Goal: Information Seeking & Learning: Learn about a topic

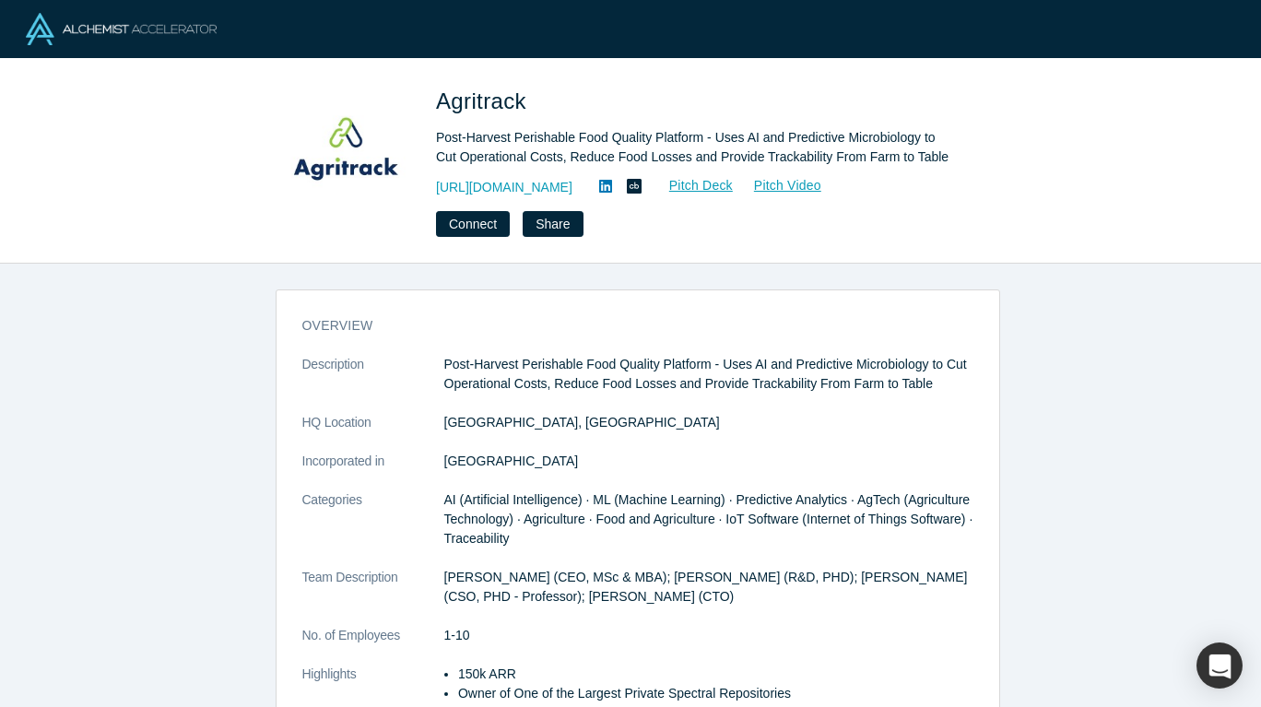
click at [495, 185] on link "https://agritrack.io/" at bounding box center [504, 187] width 136 height 19
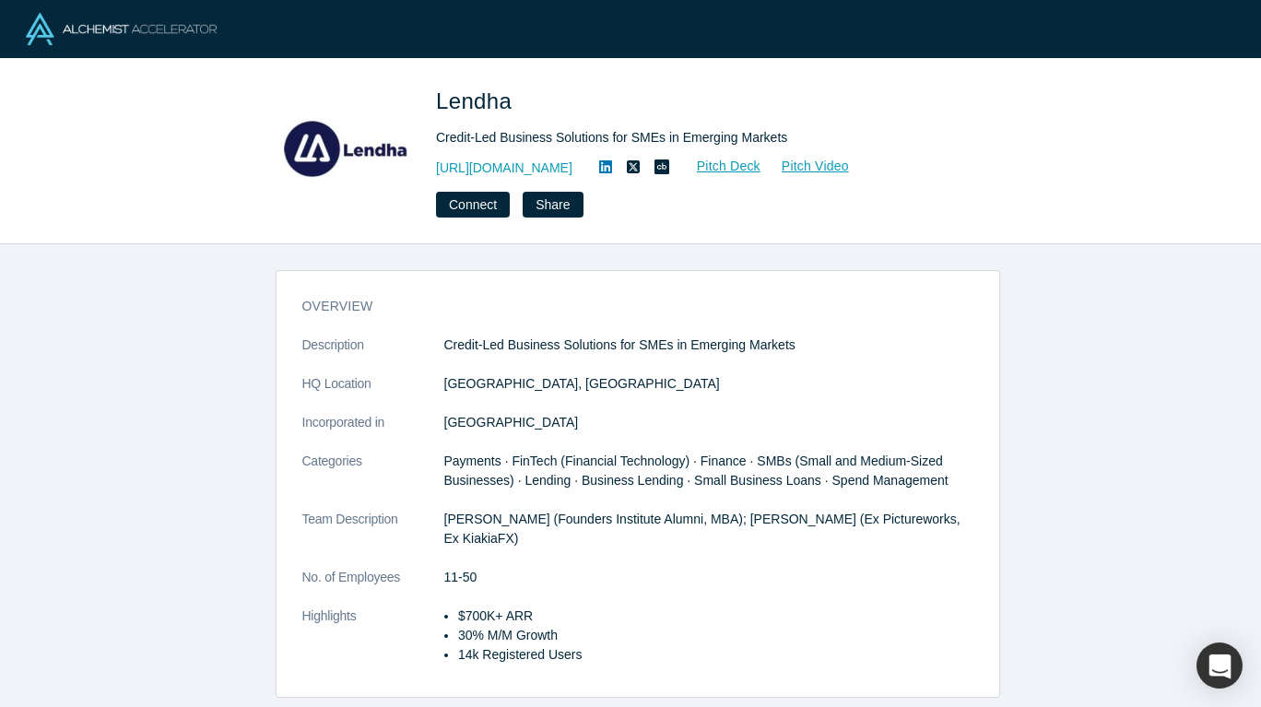
click at [506, 169] on link "[URL][DOMAIN_NAME]" at bounding box center [504, 168] width 136 height 19
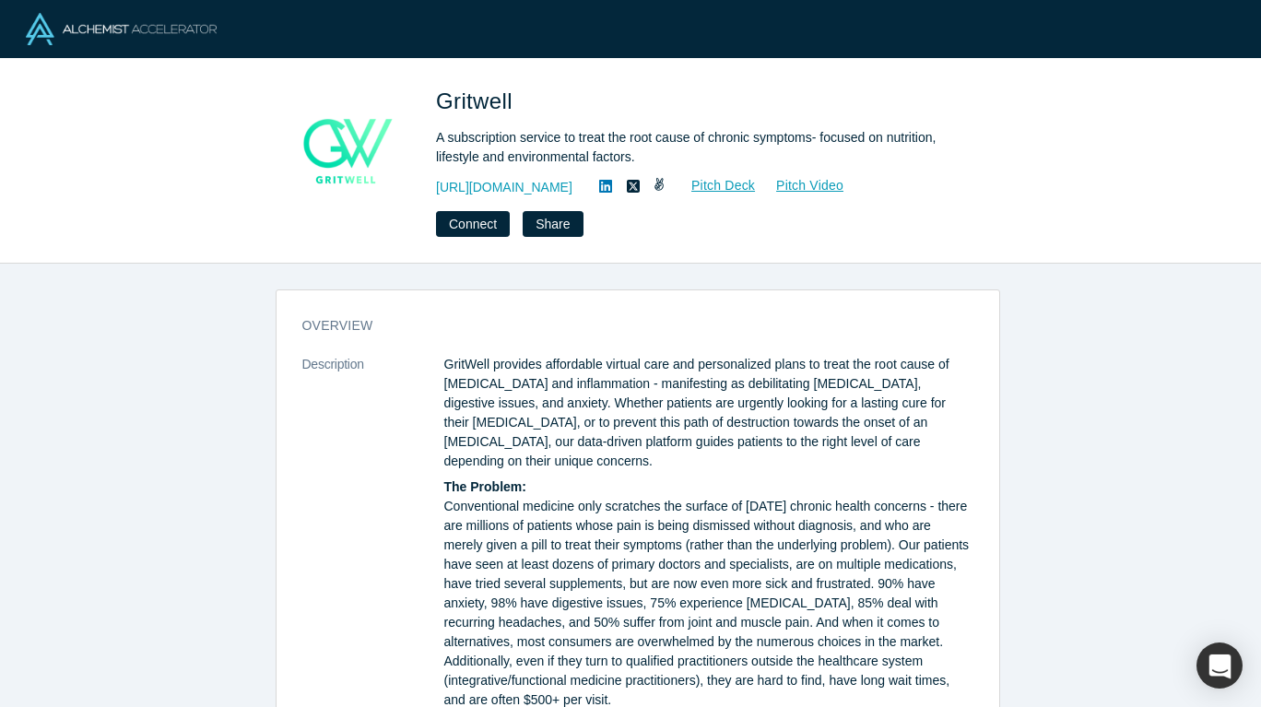
drag, startPoint x: 0, startPoint y: 0, endPoint x: 511, endPoint y: 191, distance: 545.9
click at [511, 191] on link "https://www.grit-well.com" at bounding box center [504, 187] width 136 height 19
click at [612, 192] on icon at bounding box center [605, 186] width 13 height 13
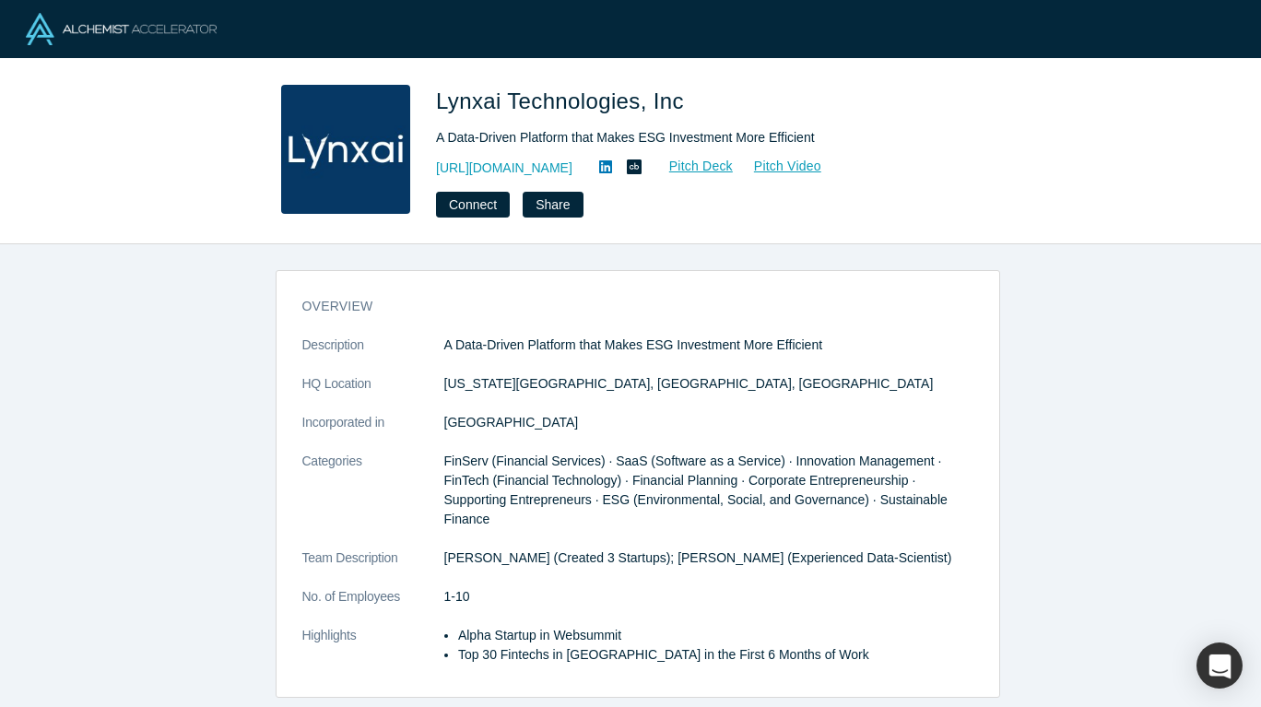
click at [513, 170] on link "http://lynxai.tech/" at bounding box center [504, 168] width 136 height 19
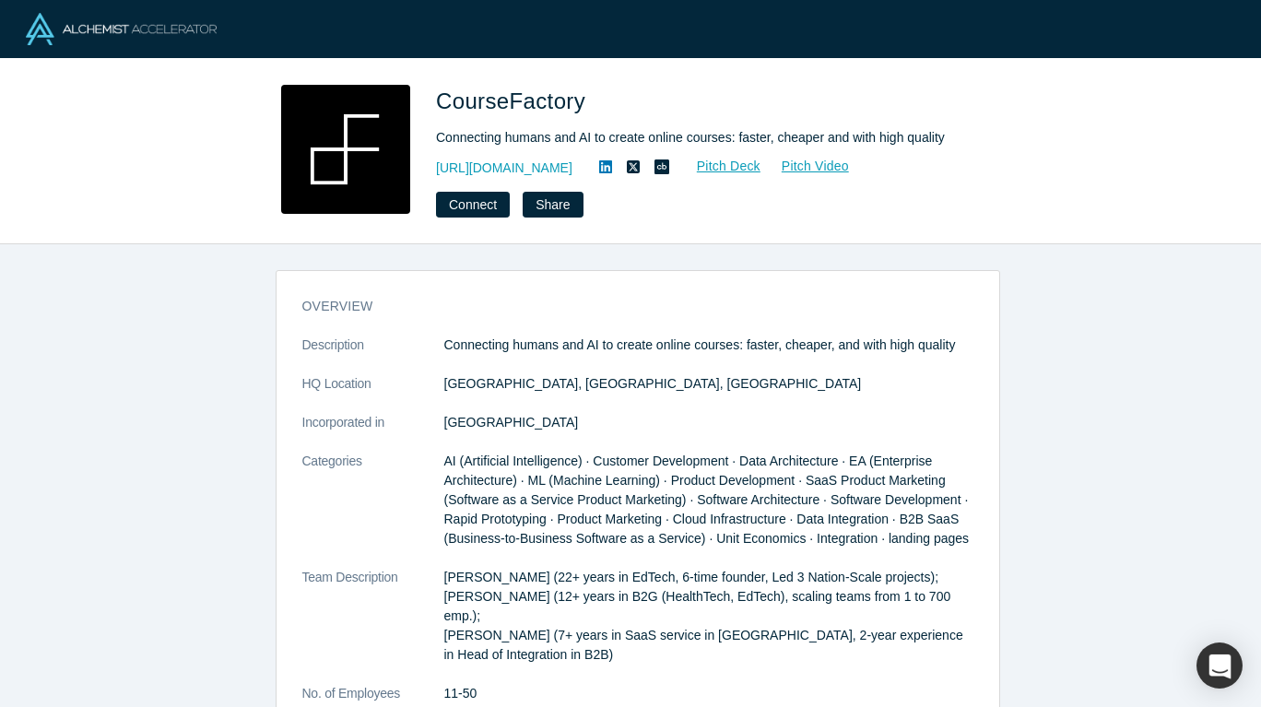
click at [521, 173] on link "[URL][DOMAIN_NAME]" at bounding box center [504, 168] width 136 height 19
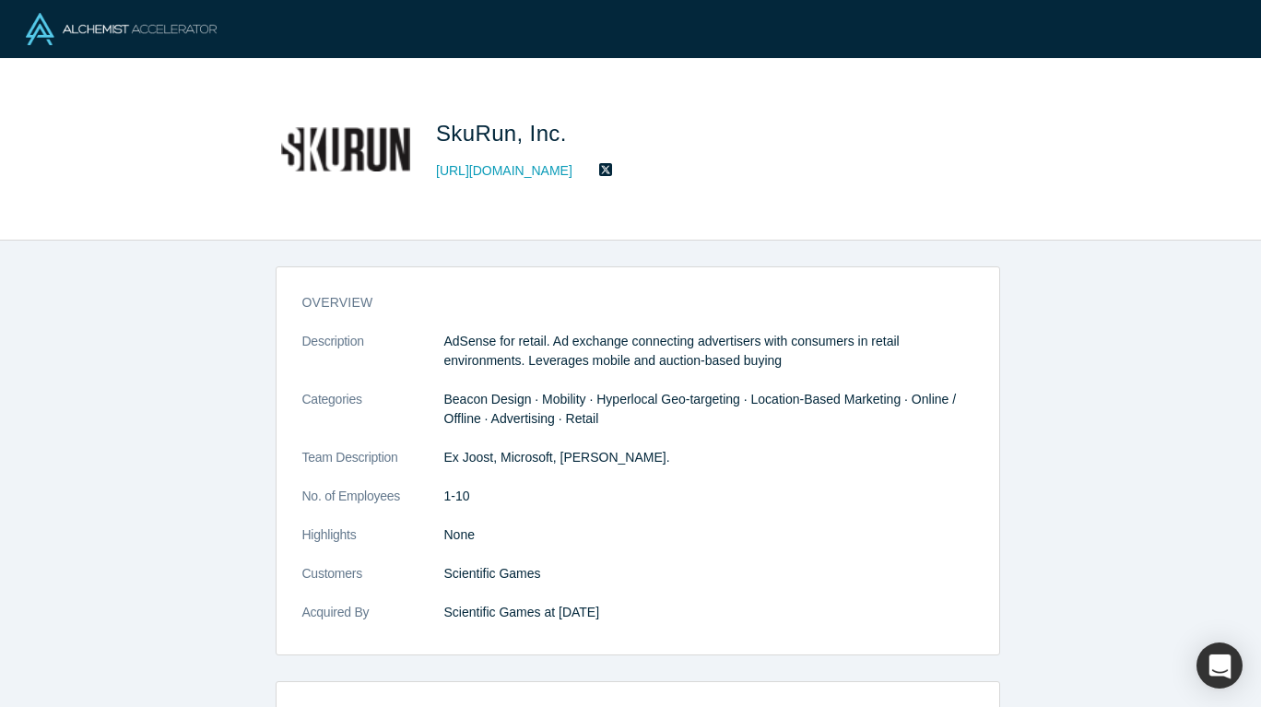
click at [492, 170] on link "[URL][DOMAIN_NAME]" at bounding box center [504, 170] width 136 height 19
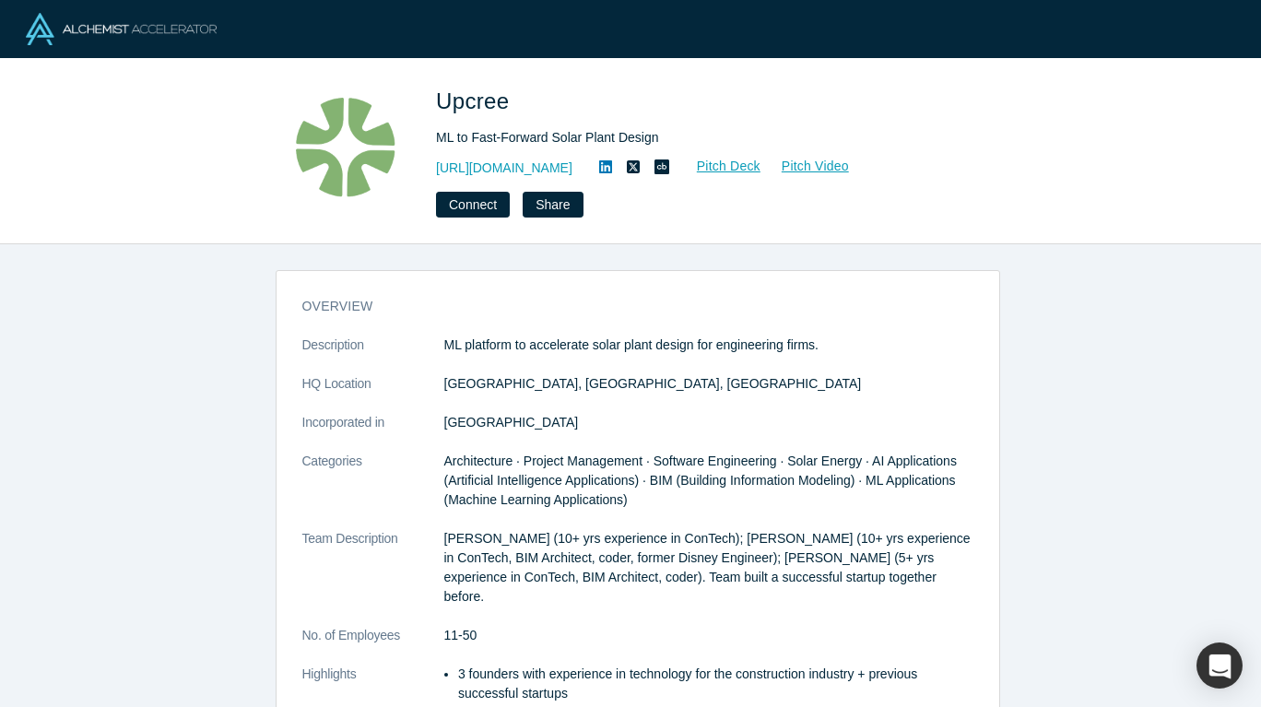
click at [485, 161] on link "[URL][DOMAIN_NAME]" at bounding box center [504, 168] width 136 height 19
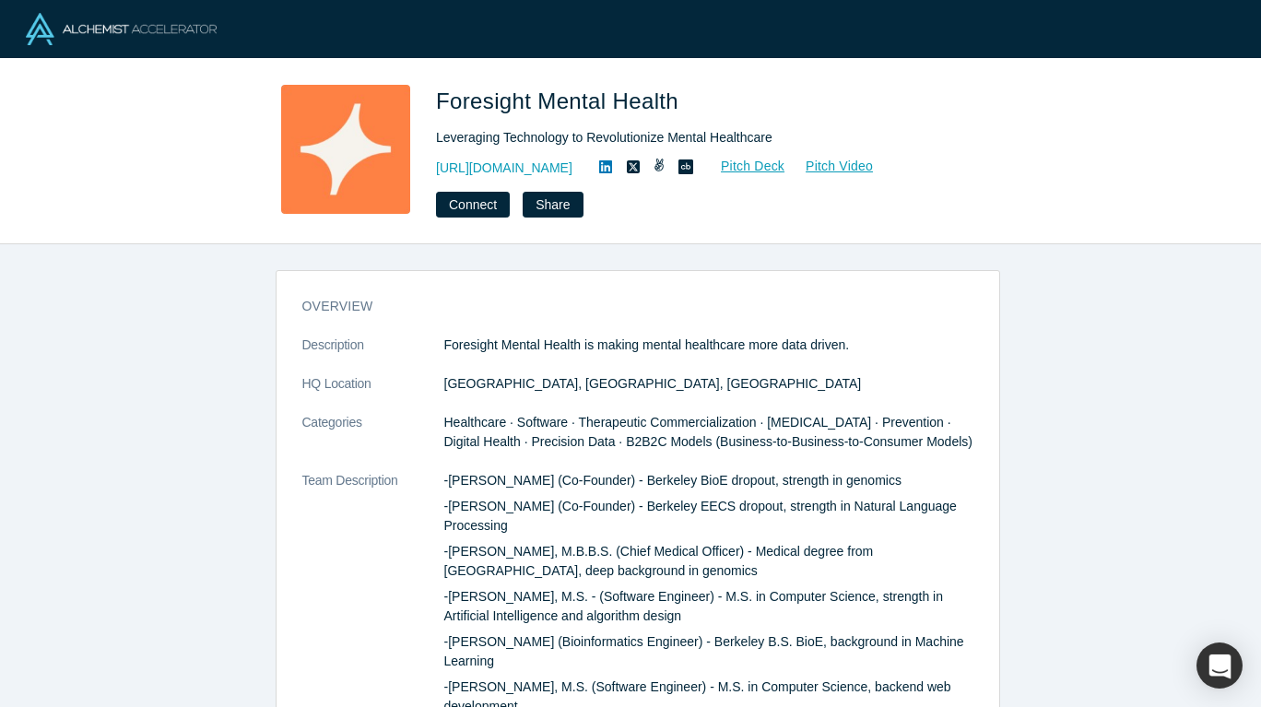
click at [539, 169] on link "[URL][DOMAIN_NAME]" at bounding box center [504, 168] width 136 height 19
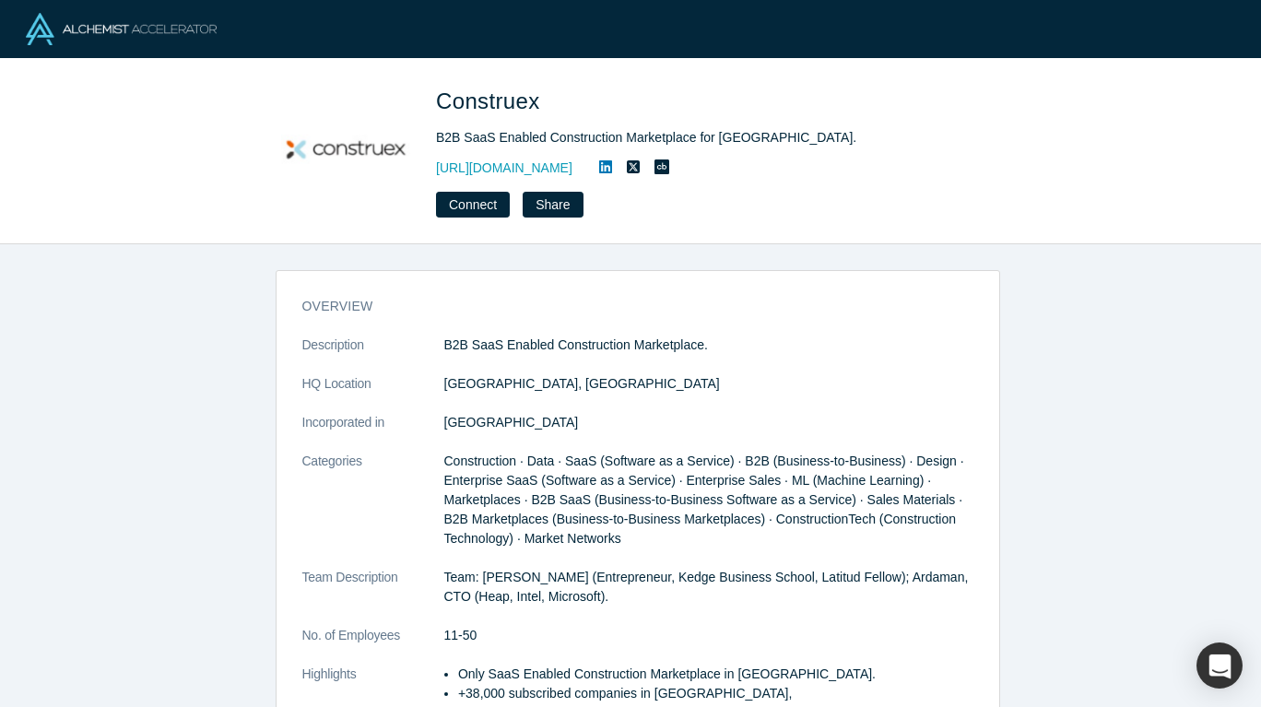
click at [529, 167] on link "[URL][DOMAIN_NAME]" at bounding box center [504, 168] width 136 height 19
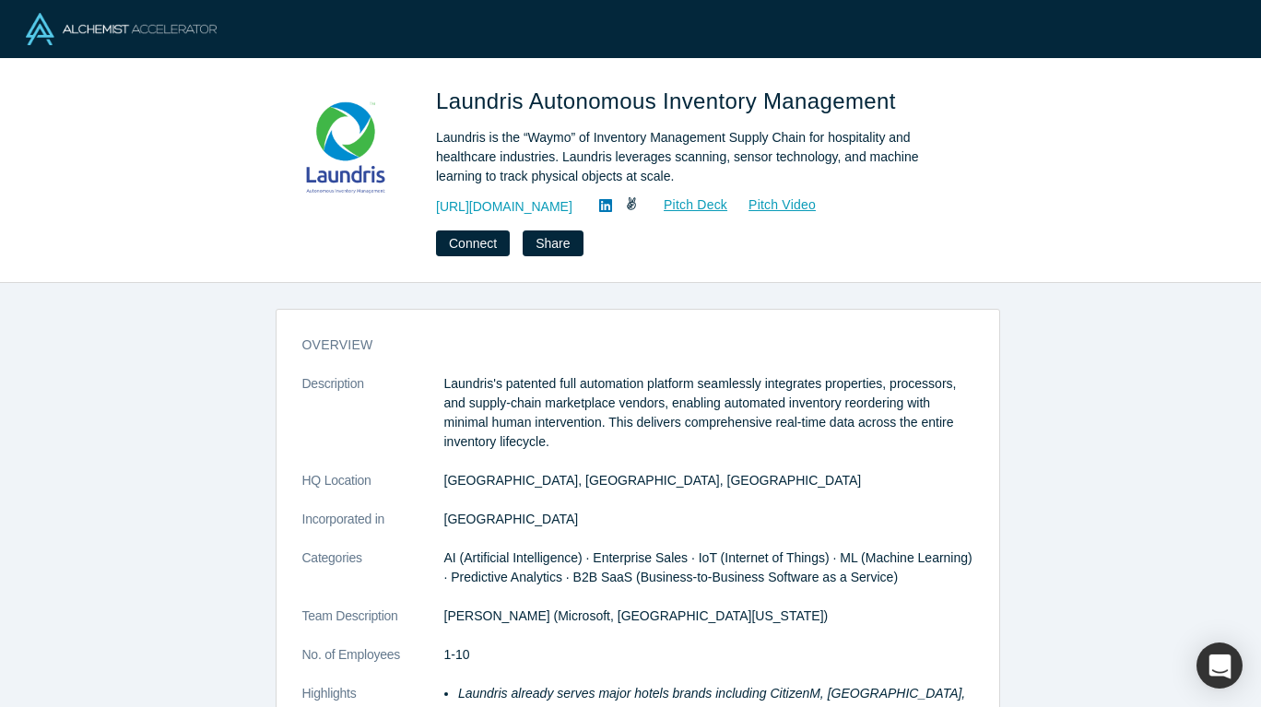
click at [522, 203] on link "[URL][DOMAIN_NAME]" at bounding box center [504, 206] width 136 height 19
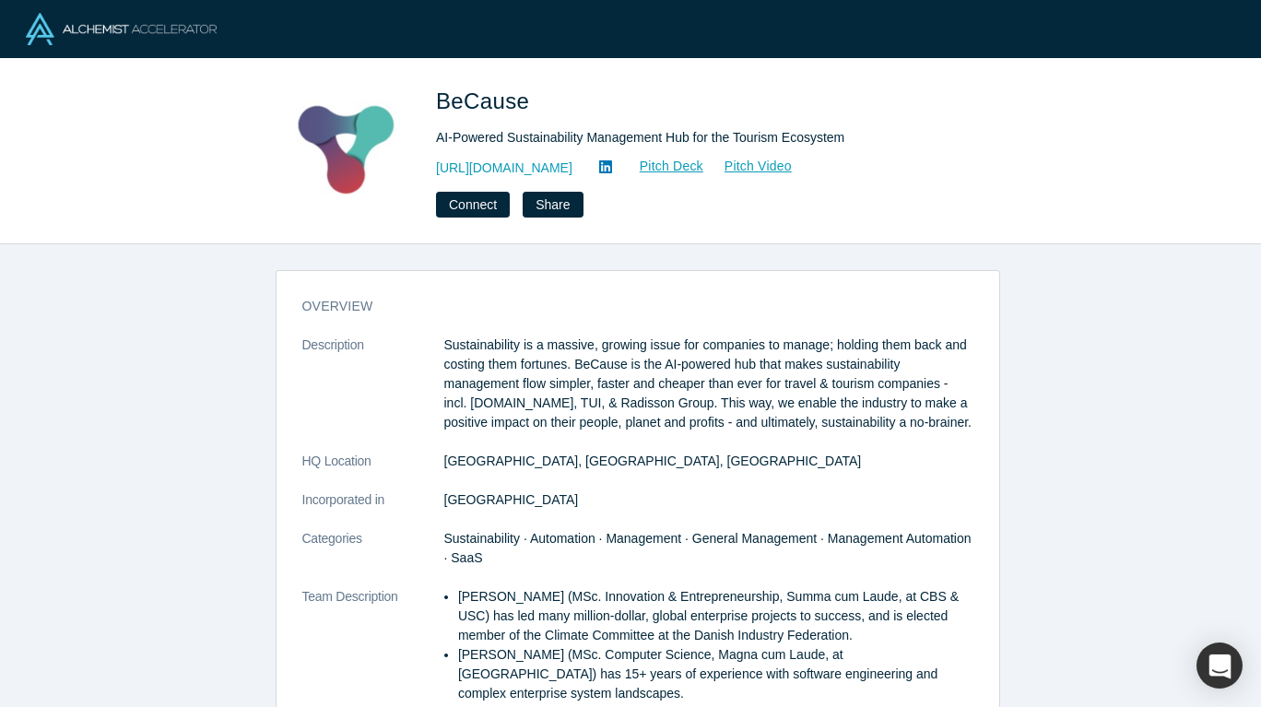
click at [514, 167] on link "[URL][DOMAIN_NAME]" at bounding box center [504, 168] width 136 height 19
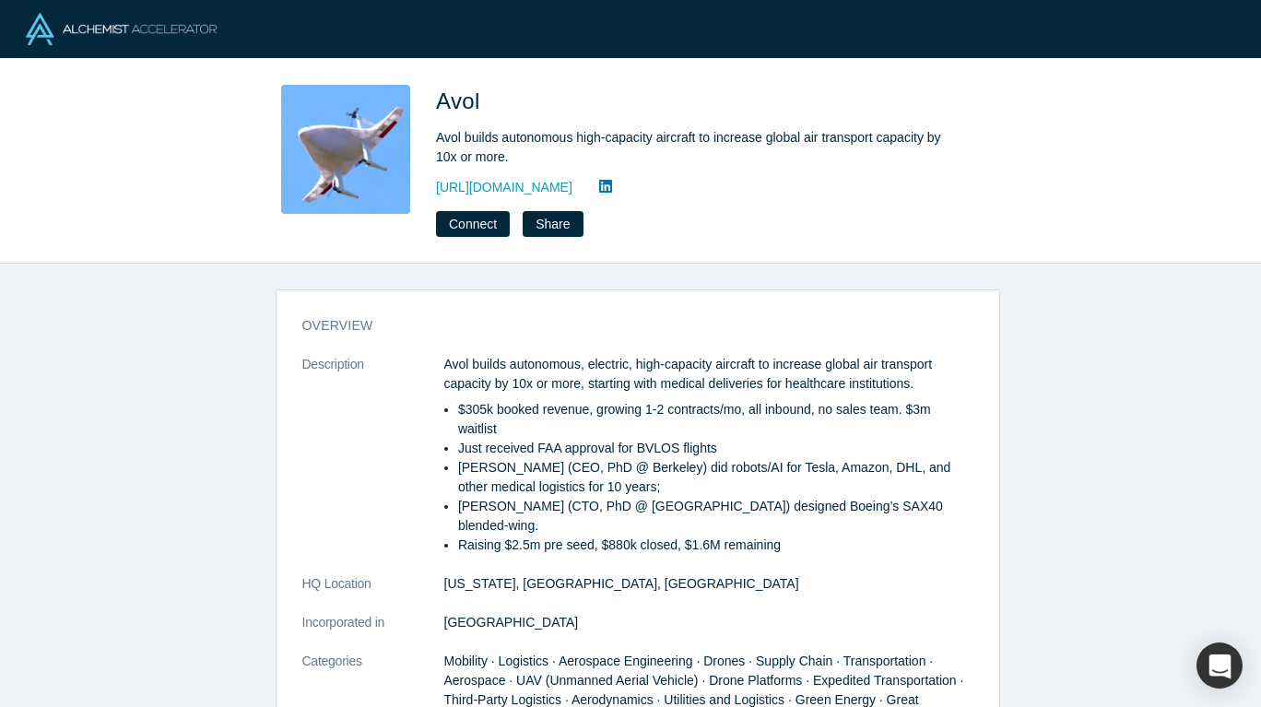
click at [524, 172] on div "Avol Avol builds autonomous high-capacity aircraft to increase global air trans…" at bounding box center [694, 161] width 516 height 152
click at [532, 187] on link "https://www.avolaerospace.com" at bounding box center [504, 187] width 136 height 19
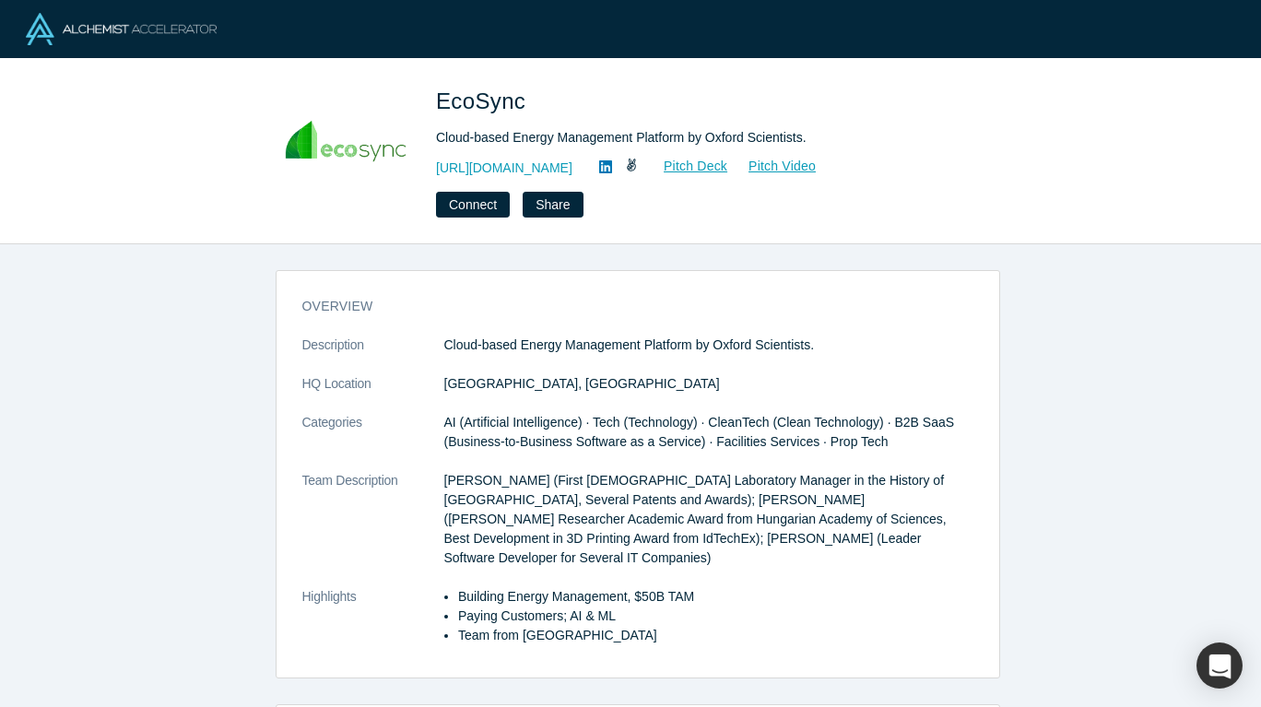
click at [519, 164] on link "[URL][DOMAIN_NAME]" at bounding box center [504, 168] width 136 height 19
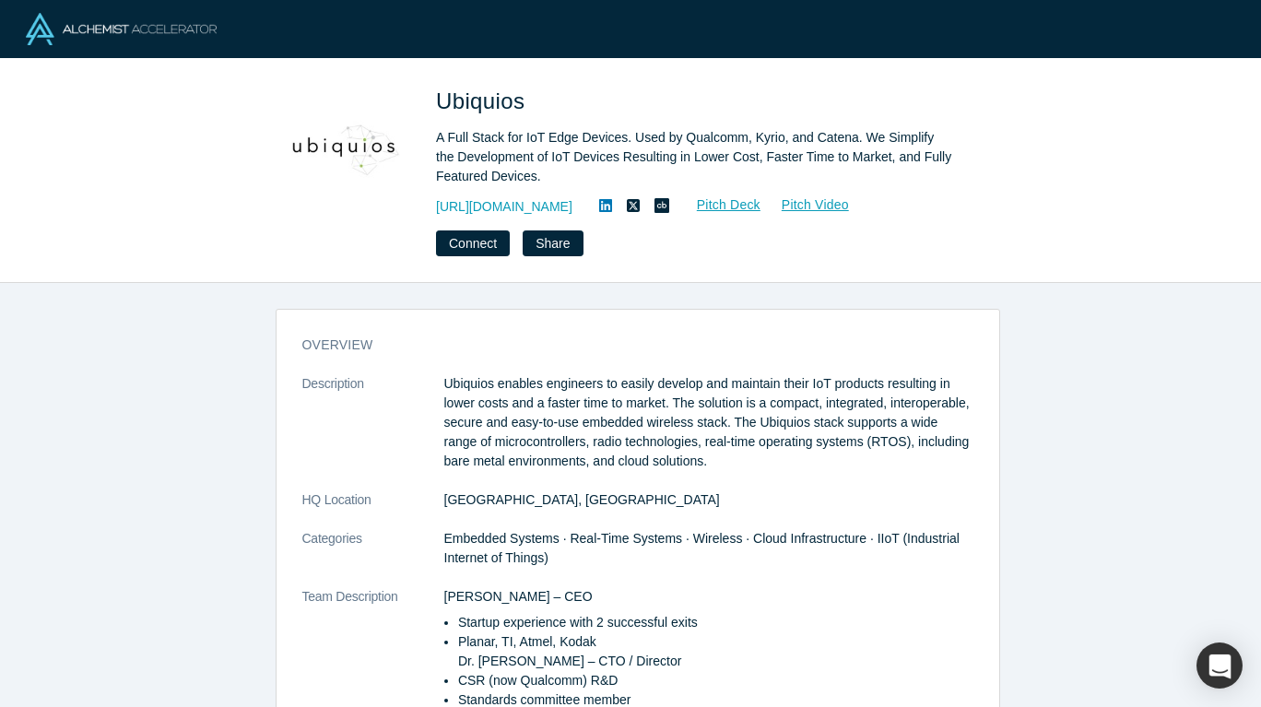
click at [502, 193] on div "Ubiquios A Full Stack for IoT Edge Devices. Used by Qualcomm, Kyrio, and Catena…" at bounding box center [694, 170] width 516 height 171
click at [509, 209] on link "https://www.ubiquios.io" at bounding box center [504, 206] width 136 height 19
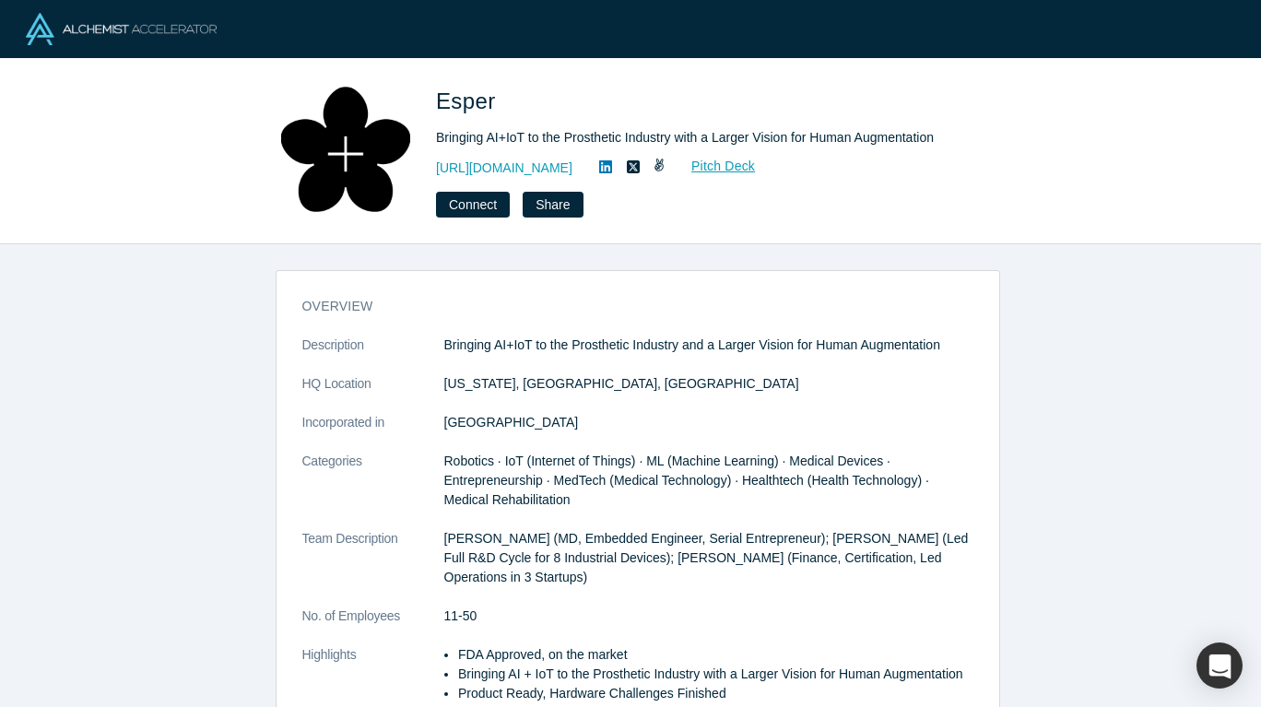
click at [512, 165] on link "[URL][DOMAIN_NAME]" at bounding box center [504, 168] width 136 height 19
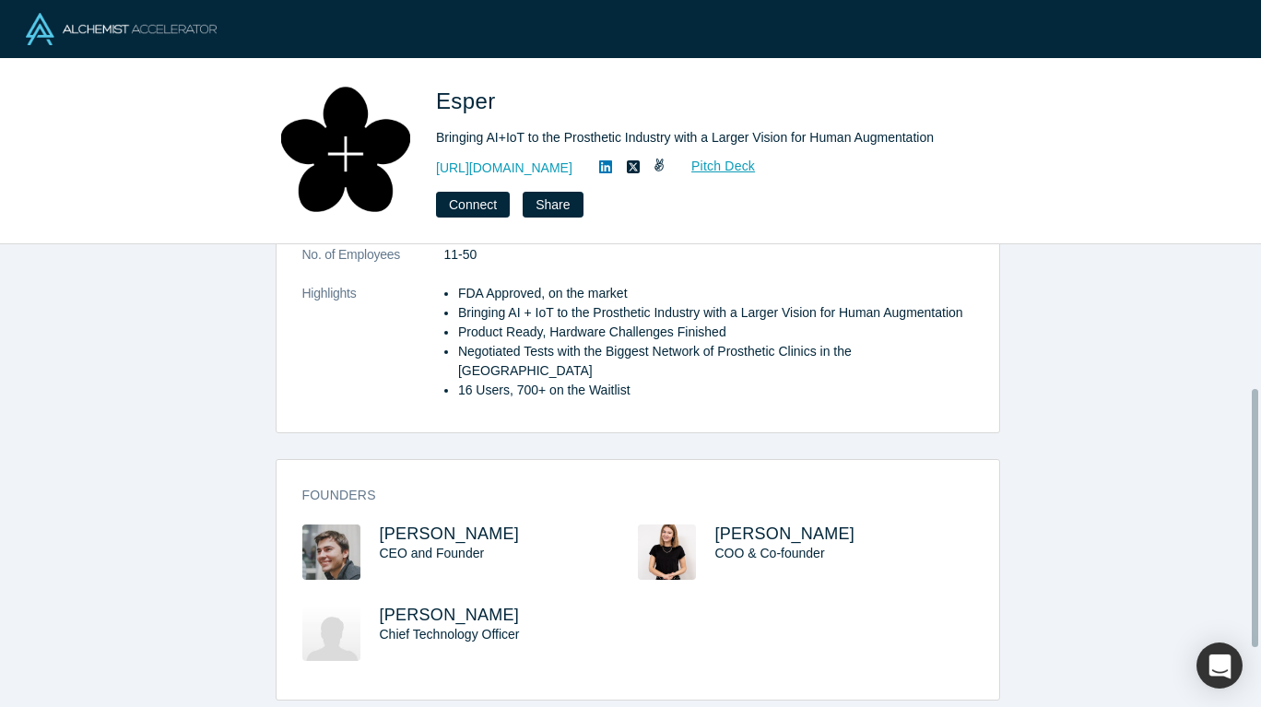
scroll to position [85, 0]
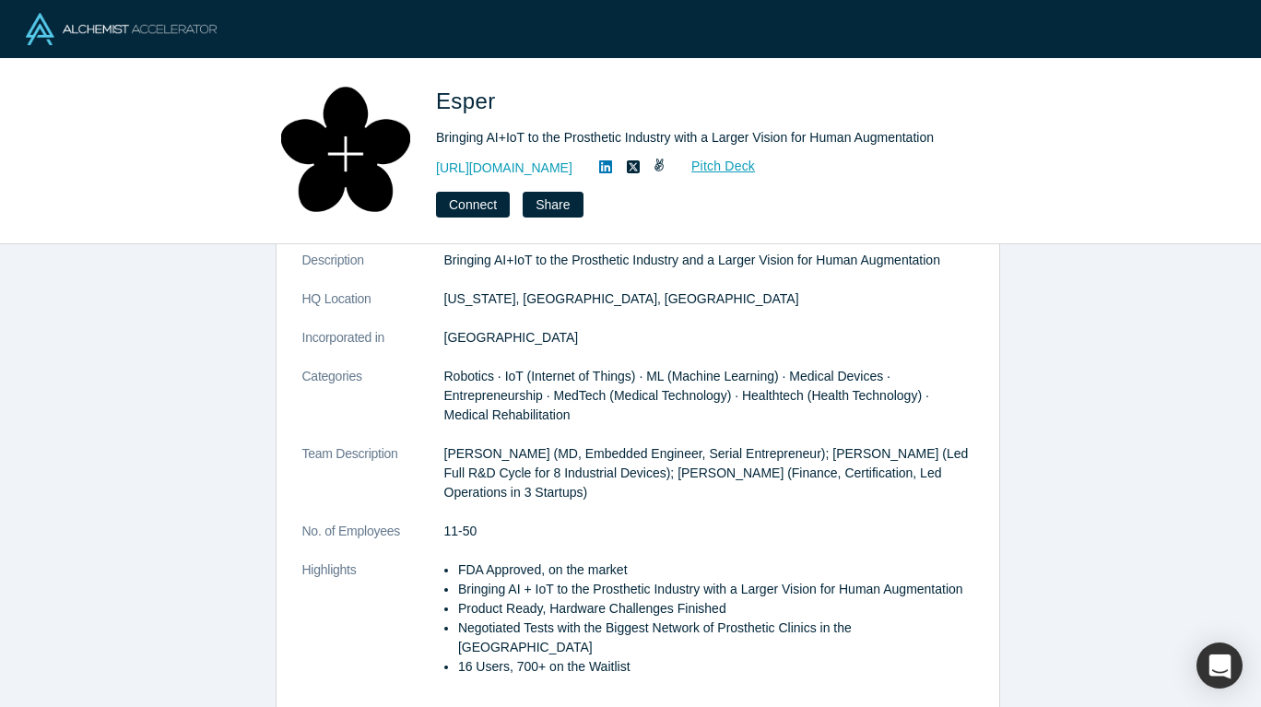
click at [732, 172] on link "Pitch Deck" at bounding box center [713, 166] width 85 height 21
click at [612, 168] on icon at bounding box center [605, 166] width 13 height 15
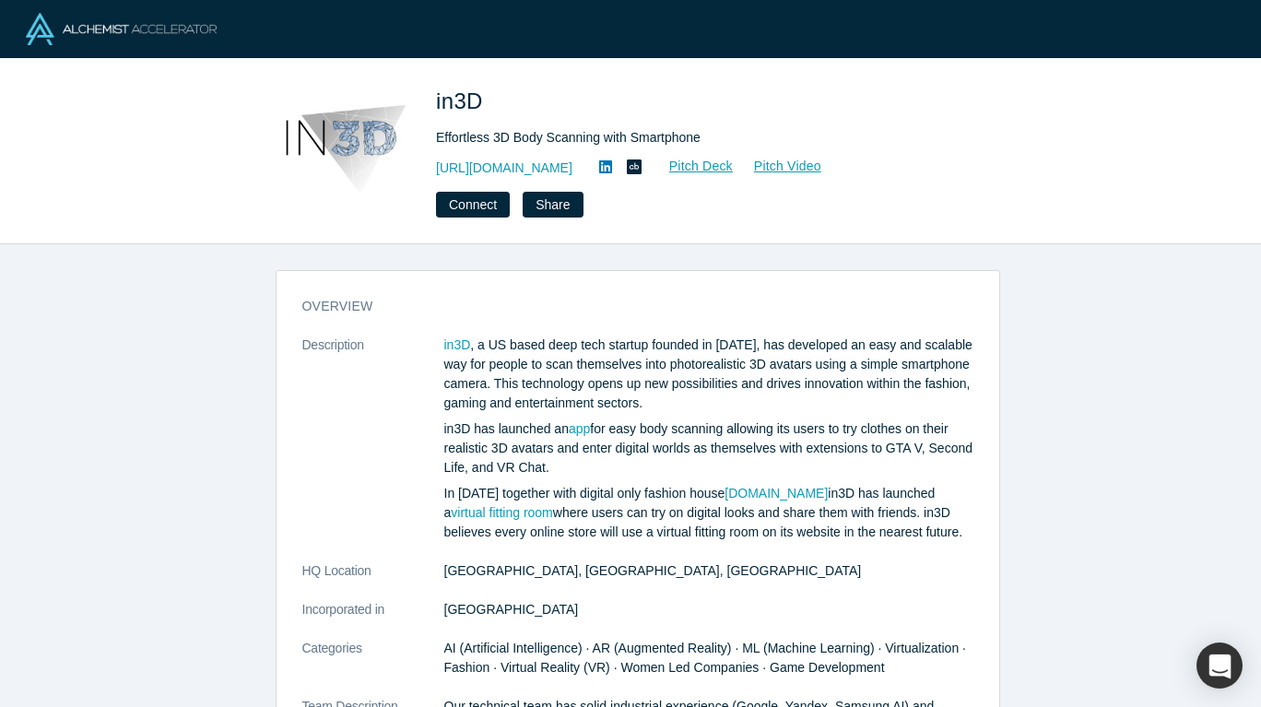
click at [484, 174] on link "https://in3d.io" at bounding box center [504, 168] width 136 height 19
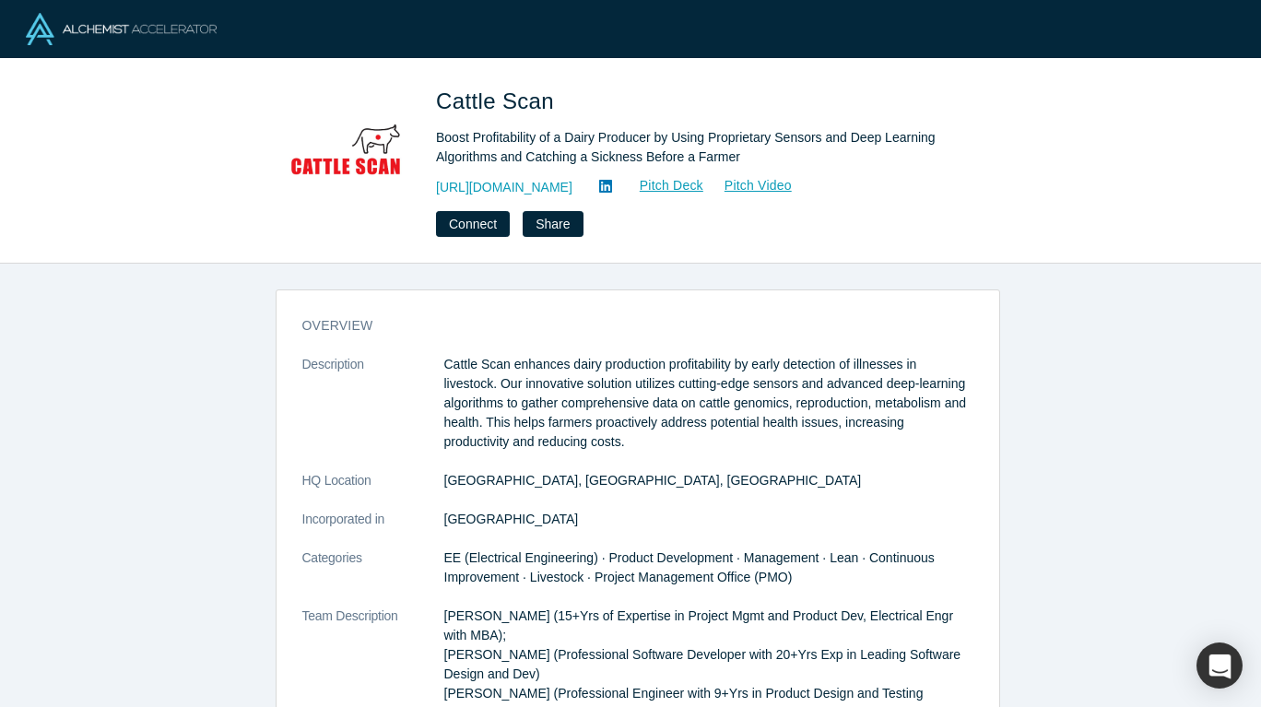
click at [511, 192] on link "http://www.cattlescan.ca" at bounding box center [504, 187] width 136 height 19
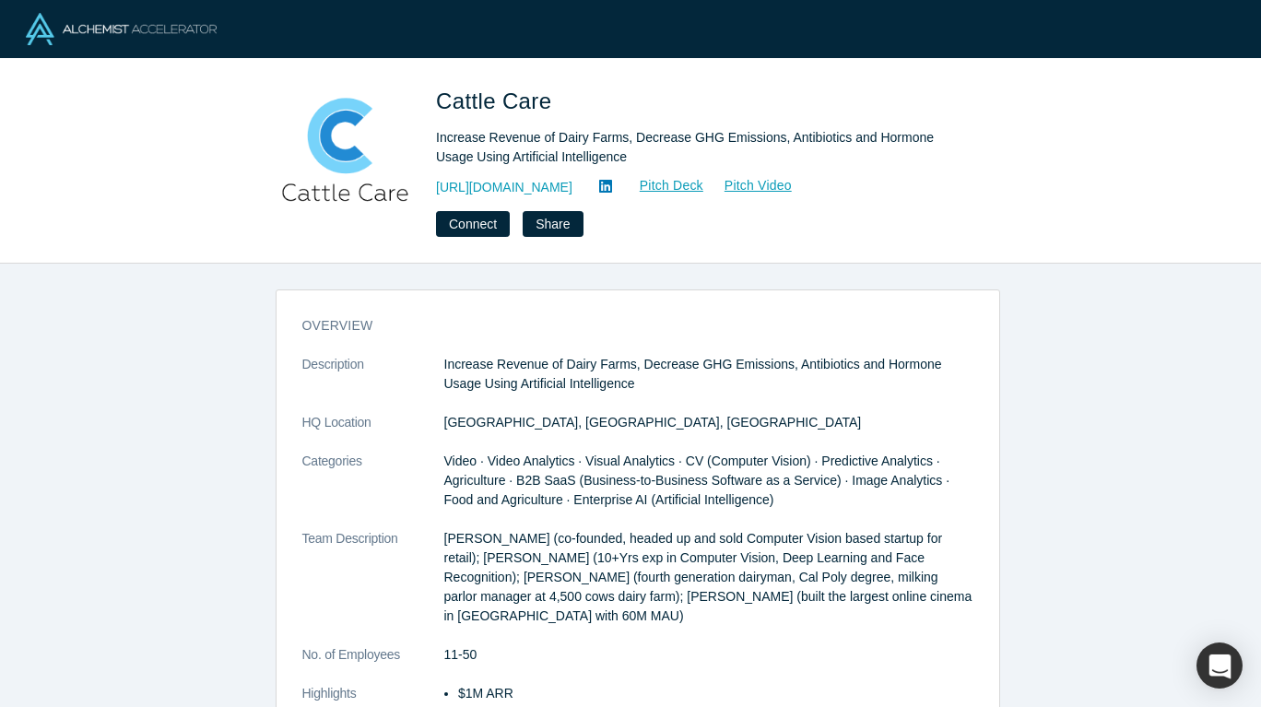
click at [503, 184] on link "[URL][DOMAIN_NAME]" at bounding box center [504, 187] width 136 height 19
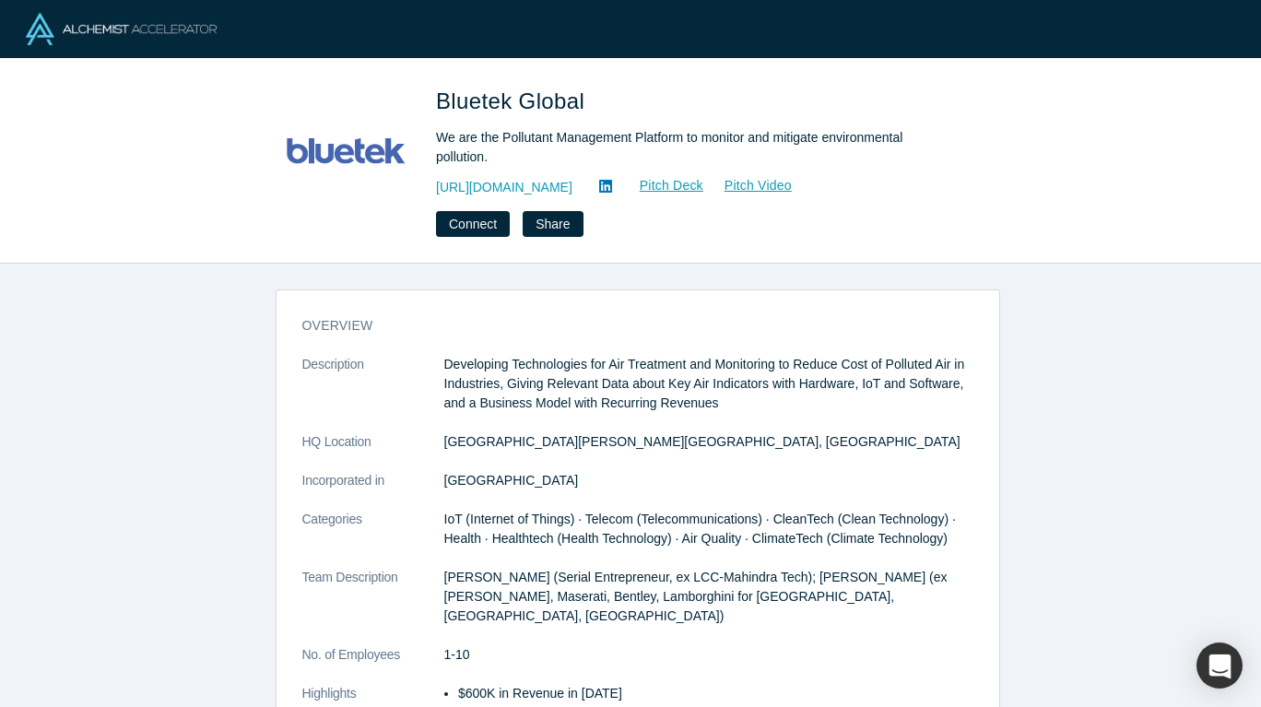
click at [532, 183] on link "https://www.bluetekglobal.com" at bounding box center [504, 187] width 136 height 19
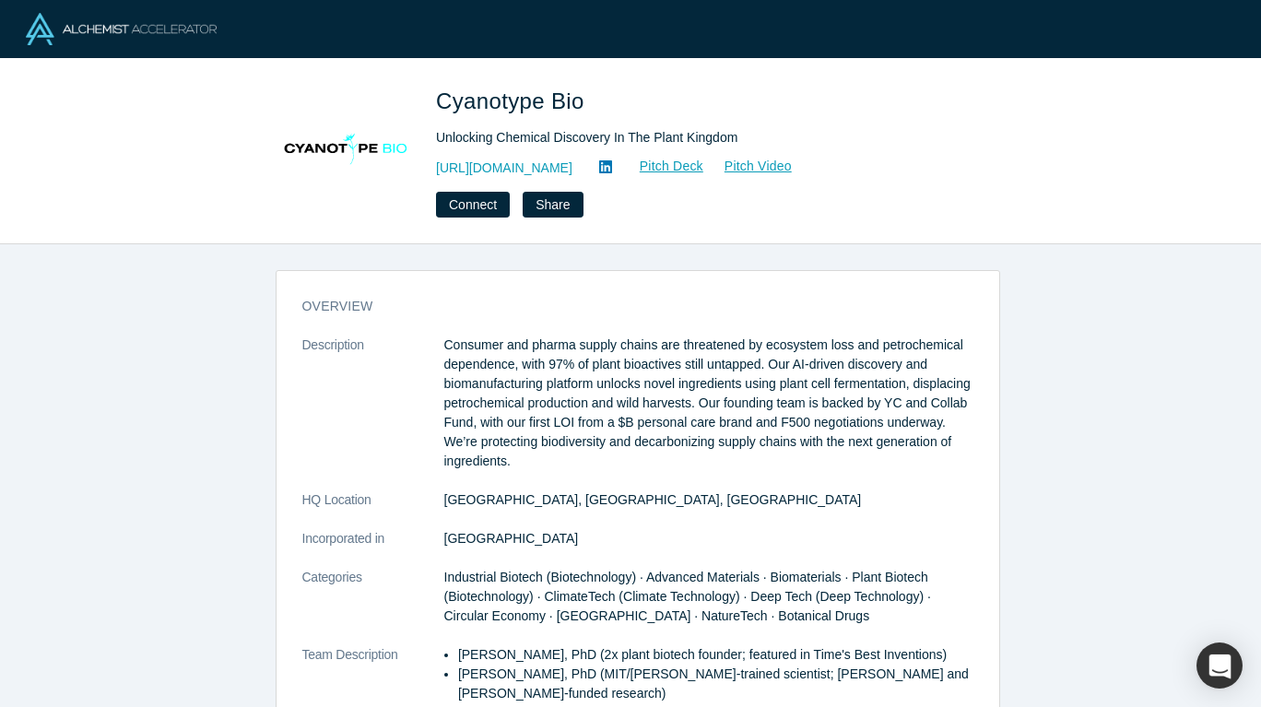
click at [559, 162] on link "[URL][DOMAIN_NAME]" at bounding box center [504, 168] width 136 height 19
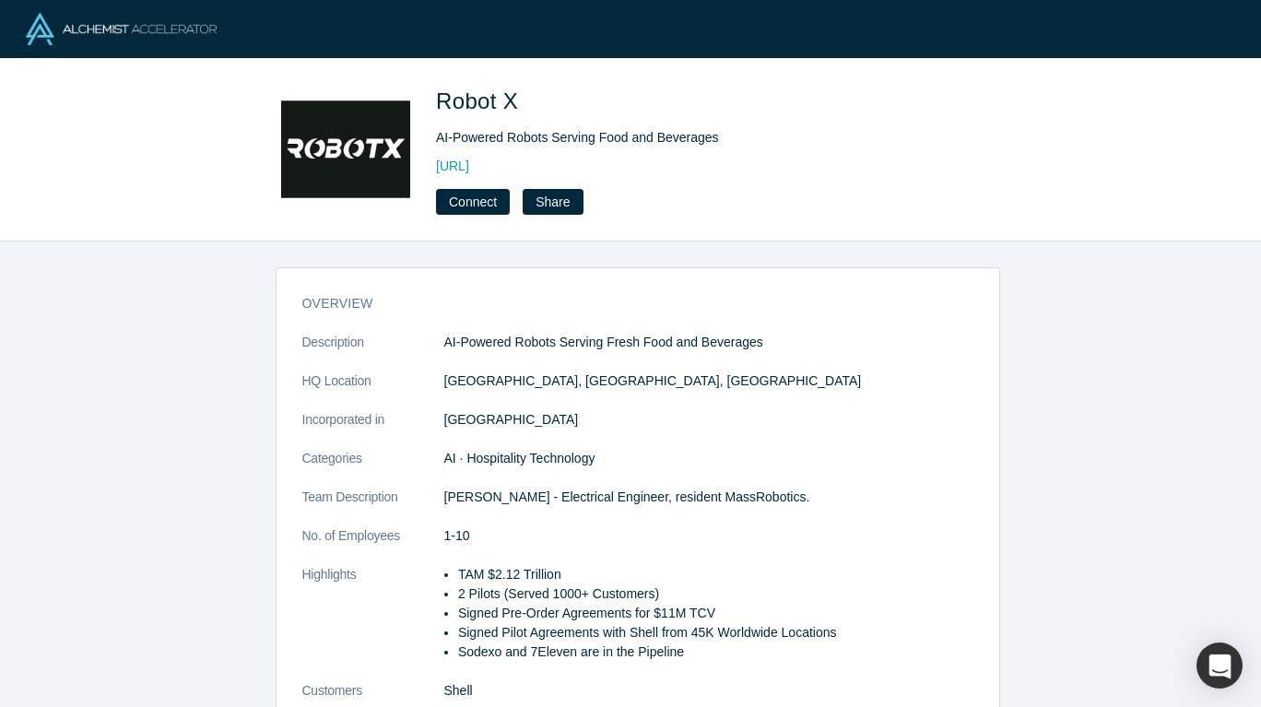
click at [469, 169] on link "https://robotsx.ai/" at bounding box center [452, 166] width 33 height 19
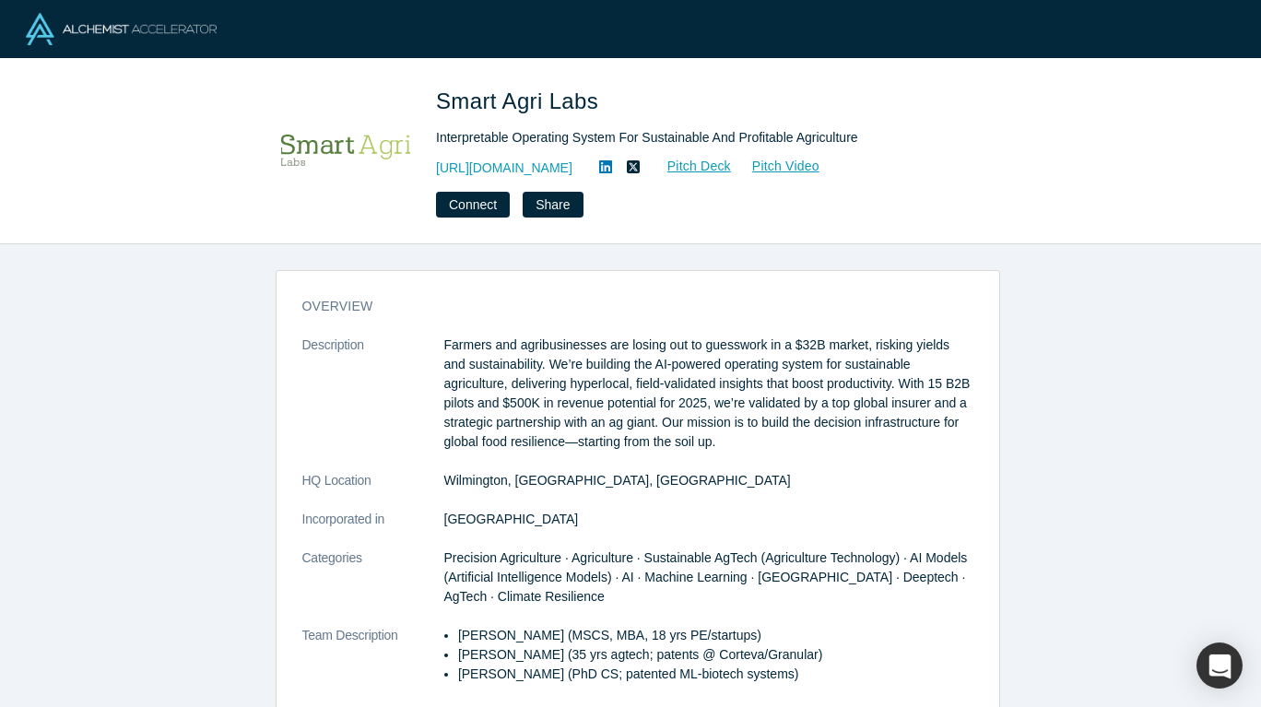
click at [521, 159] on link "https://smartagrilabs.com/" at bounding box center [504, 168] width 136 height 19
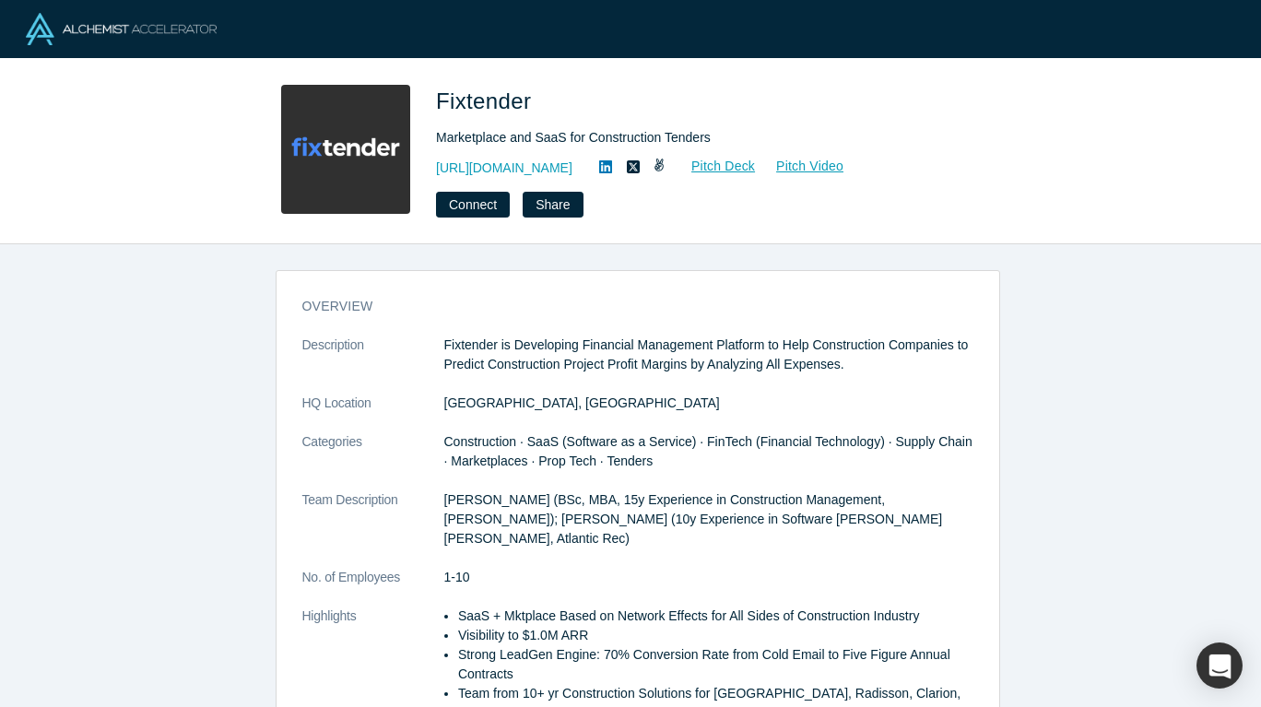
click at [507, 170] on link "[URL][DOMAIN_NAME]" at bounding box center [504, 168] width 136 height 19
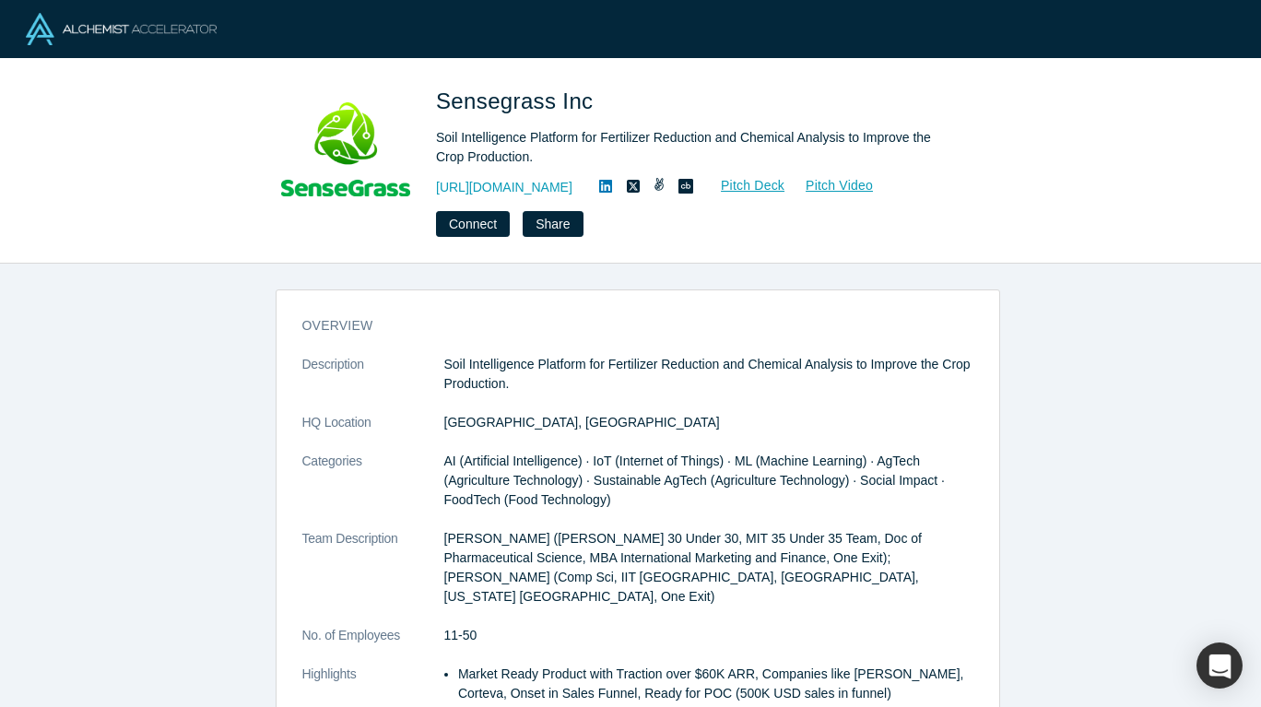
click at [517, 182] on link "[URL][DOMAIN_NAME]" at bounding box center [504, 187] width 136 height 19
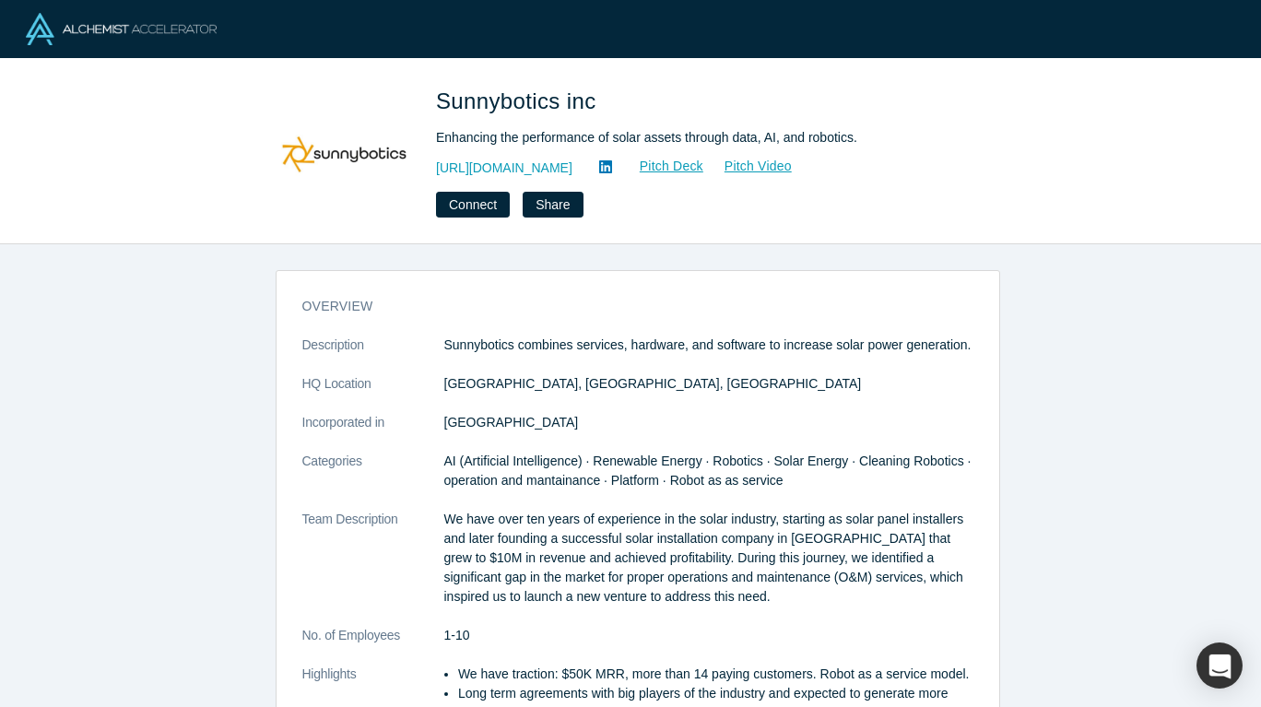
click at [508, 157] on div "Sunnybotics inc Enhancing the performance of solar assets through data, AI, and…" at bounding box center [694, 151] width 516 height 133
click at [512, 164] on link "http://sunnybotics.com" at bounding box center [504, 168] width 136 height 19
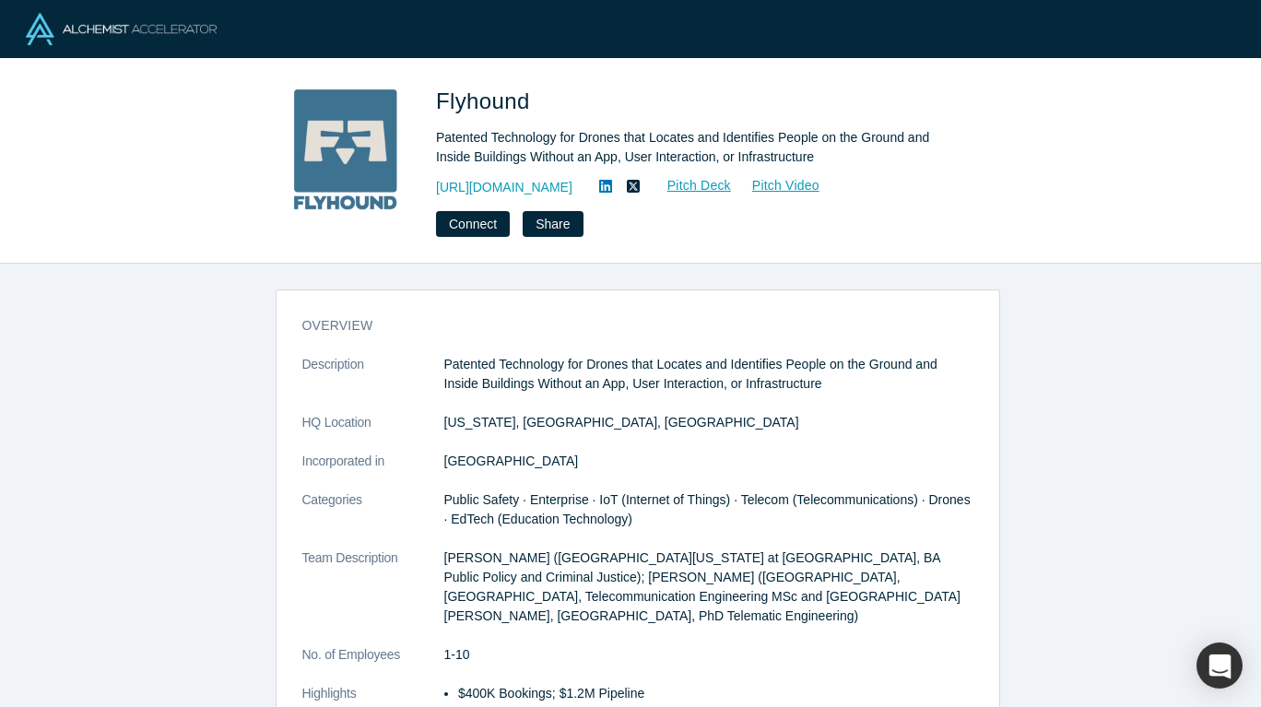
click at [511, 185] on link "[URL][DOMAIN_NAME]" at bounding box center [504, 187] width 136 height 19
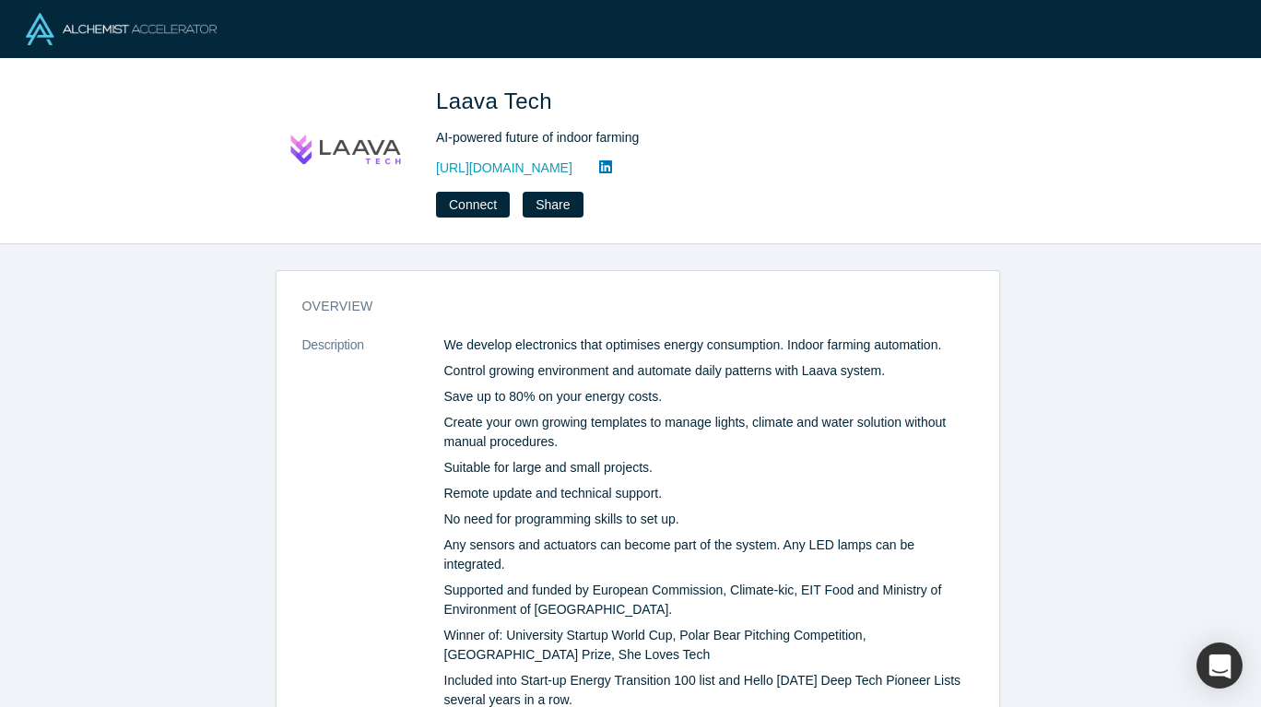
click at [505, 171] on link "https://laavatech.com" at bounding box center [504, 168] width 136 height 19
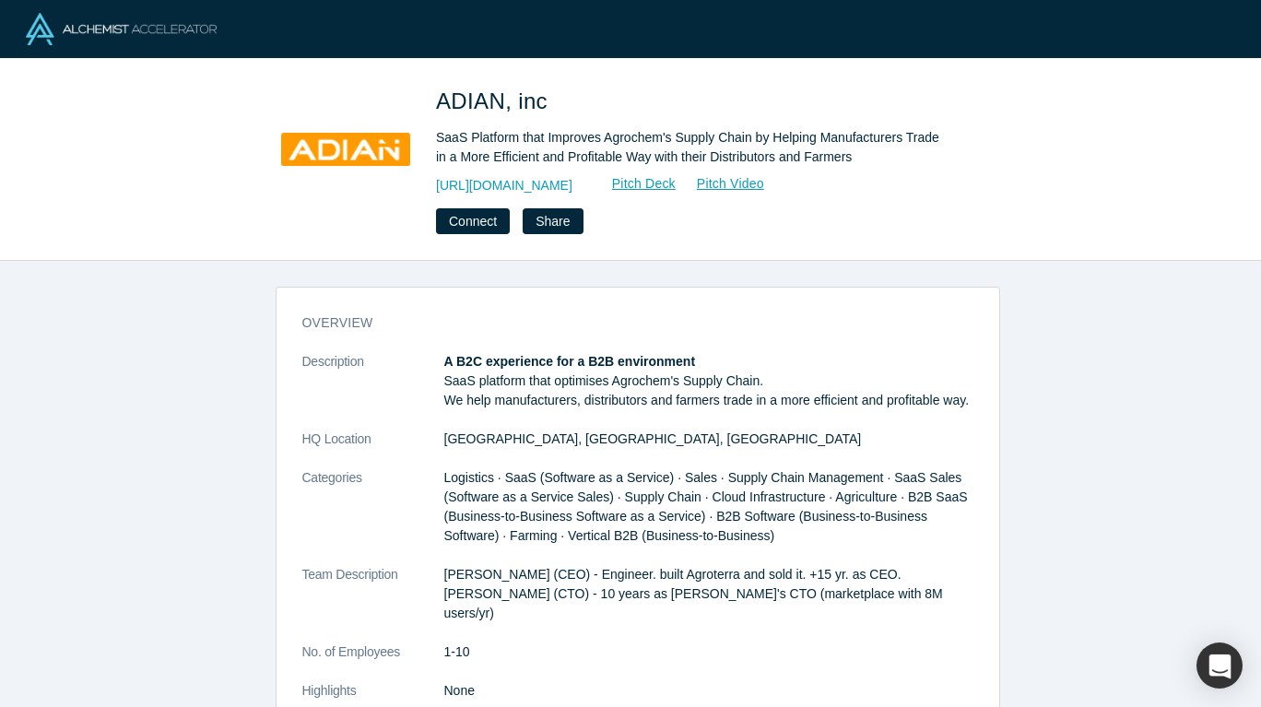
click at [543, 182] on link "http://www.goadian.com" at bounding box center [504, 185] width 136 height 19
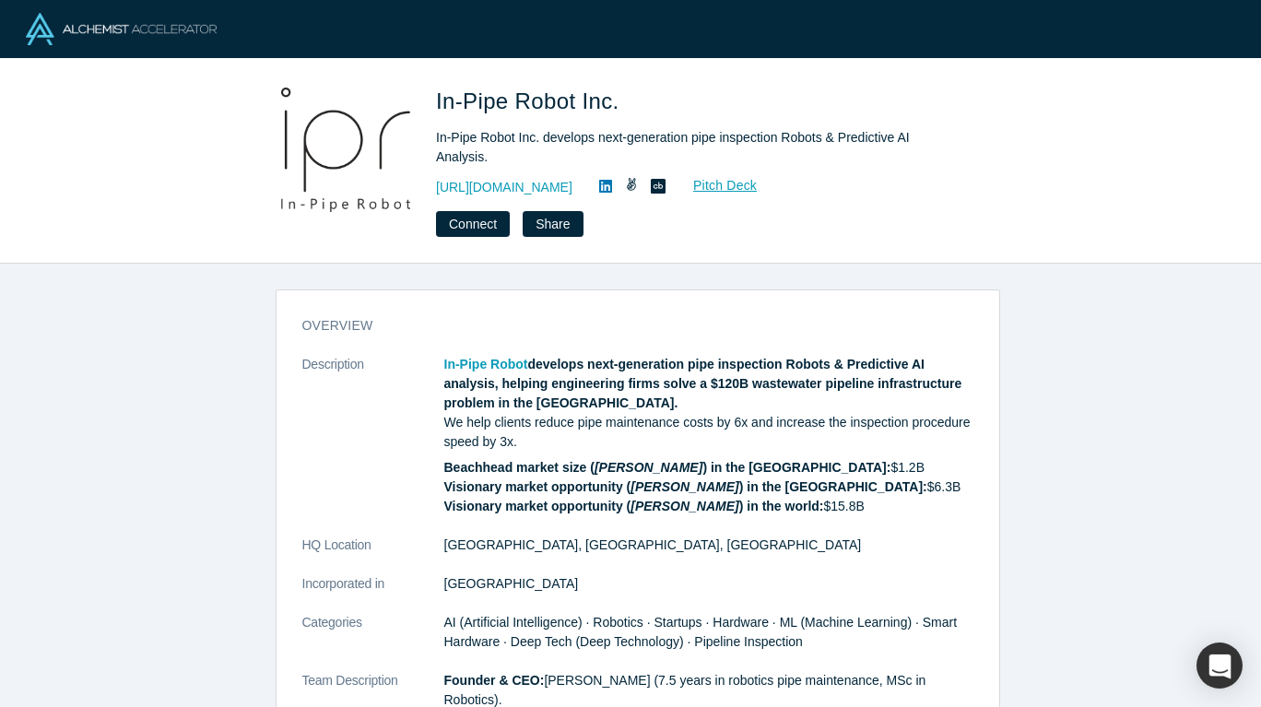
click at [535, 187] on link "https://www.inpiperobot.com/" at bounding box center [504, 187] width 136 height 19
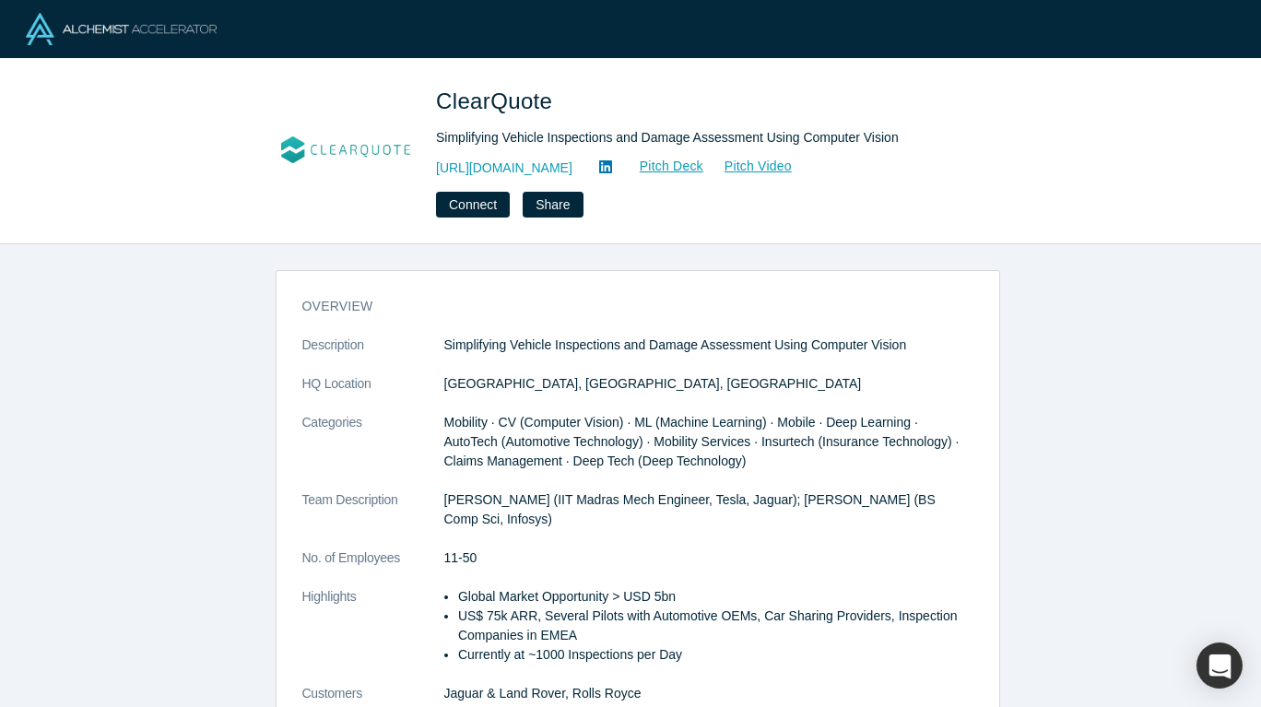
click at [511, 164] on link "[URL][DOMAIN_NAME]" at bounding box center [504, 168] width 136 height 19
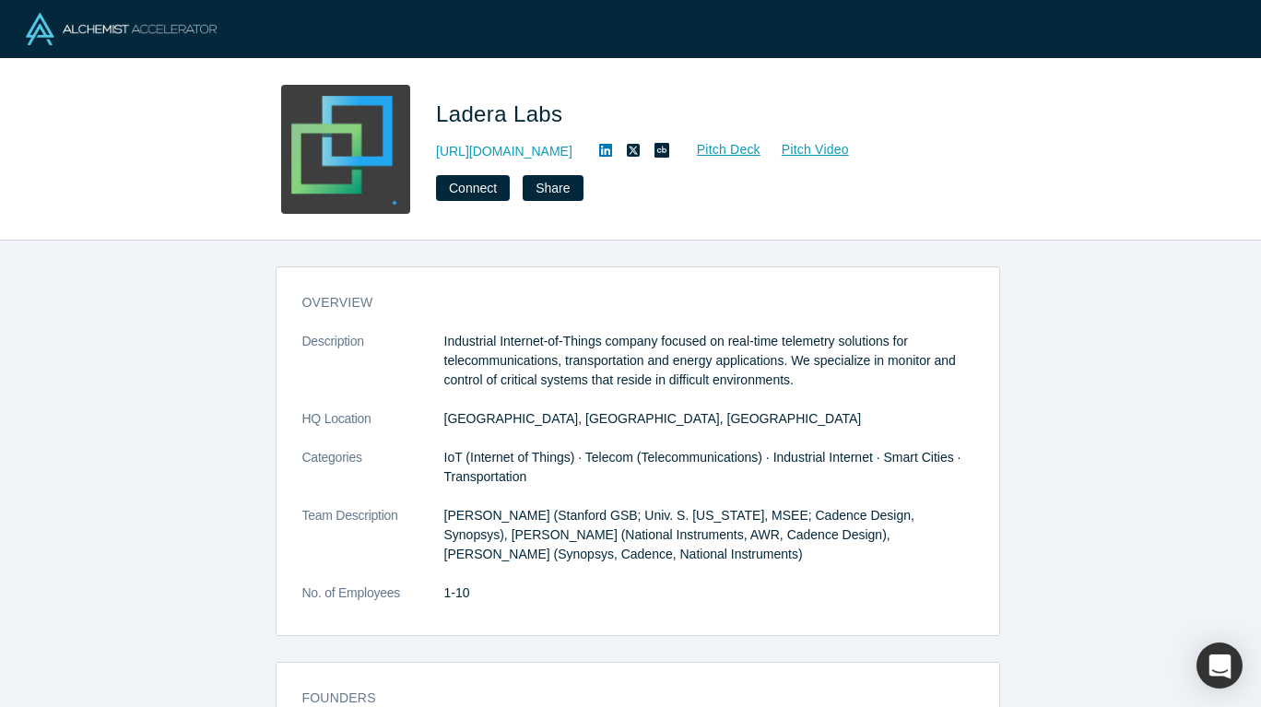
click at [536, 147] on link "[URL][DOMAIN_NAME]" at bounding box center [504, 151] width 136 height 19
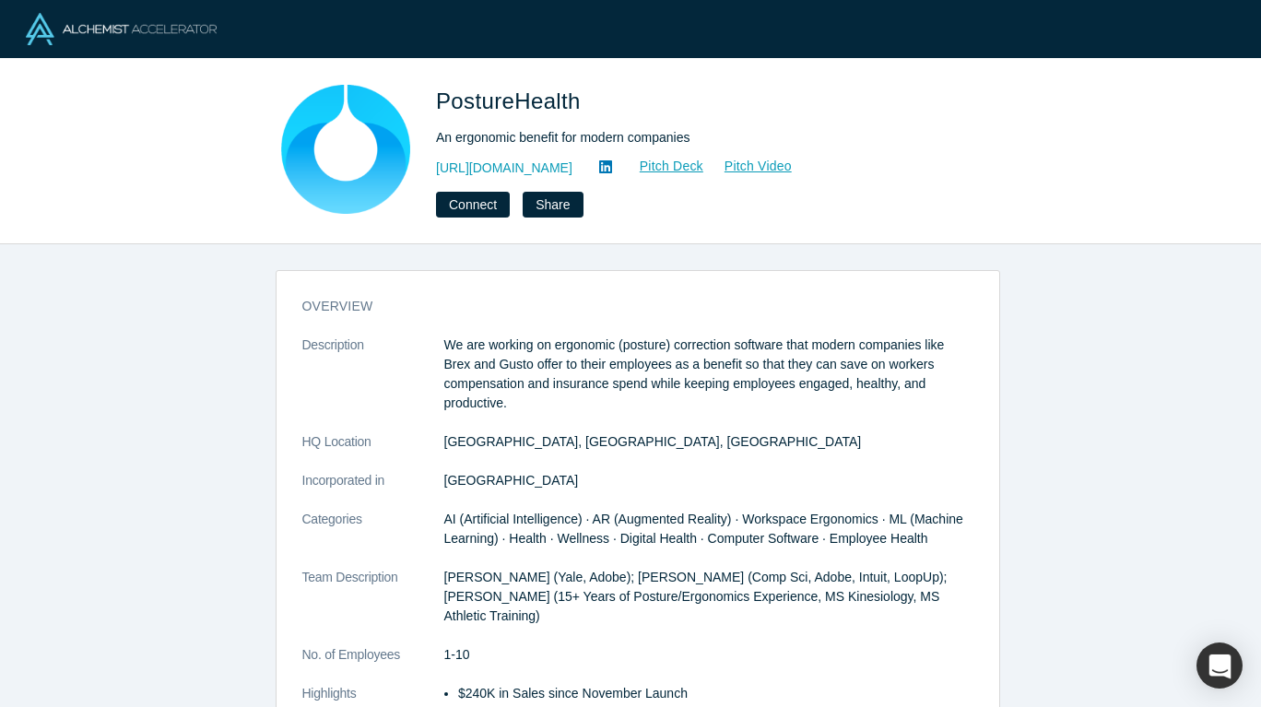
click at [496, 173] on link "[URL][DOMAIN_NAME]" at bounding box center [504, 168] width 136 height 19
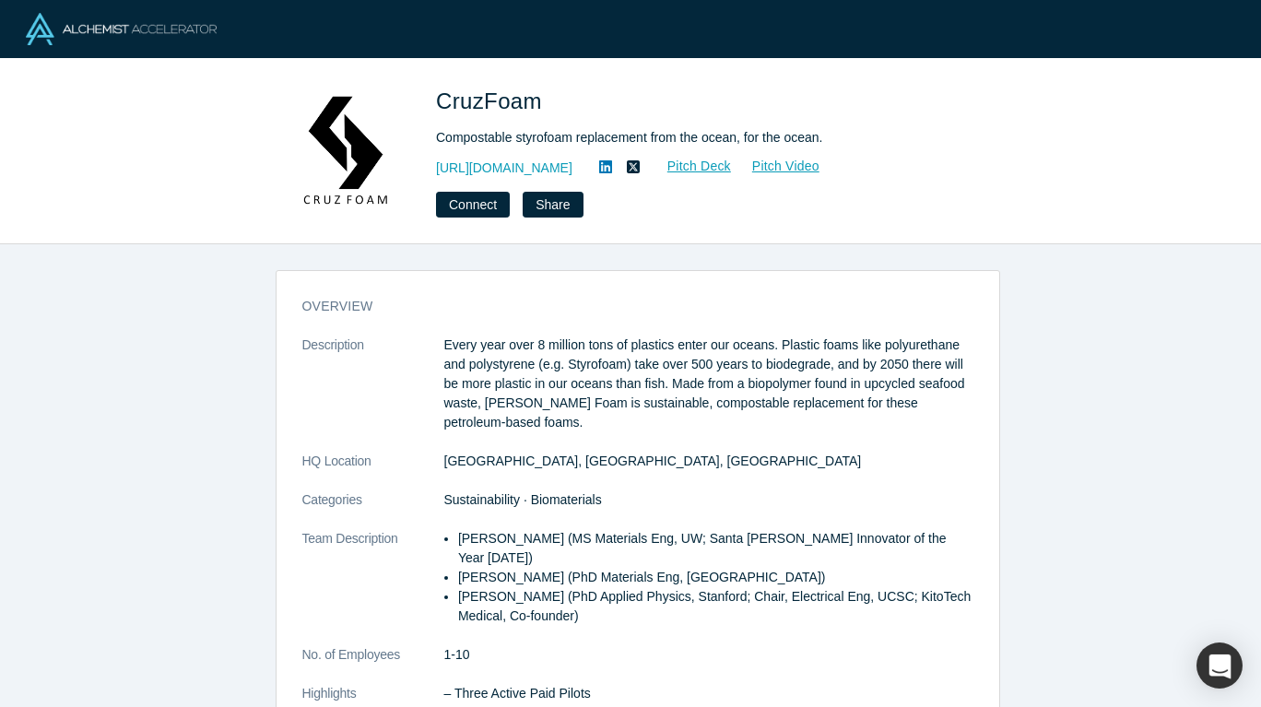
click at [526, 169] on link "https://www.cruzfoam.com/" at bounding box center [504, 168] width 136 height 19
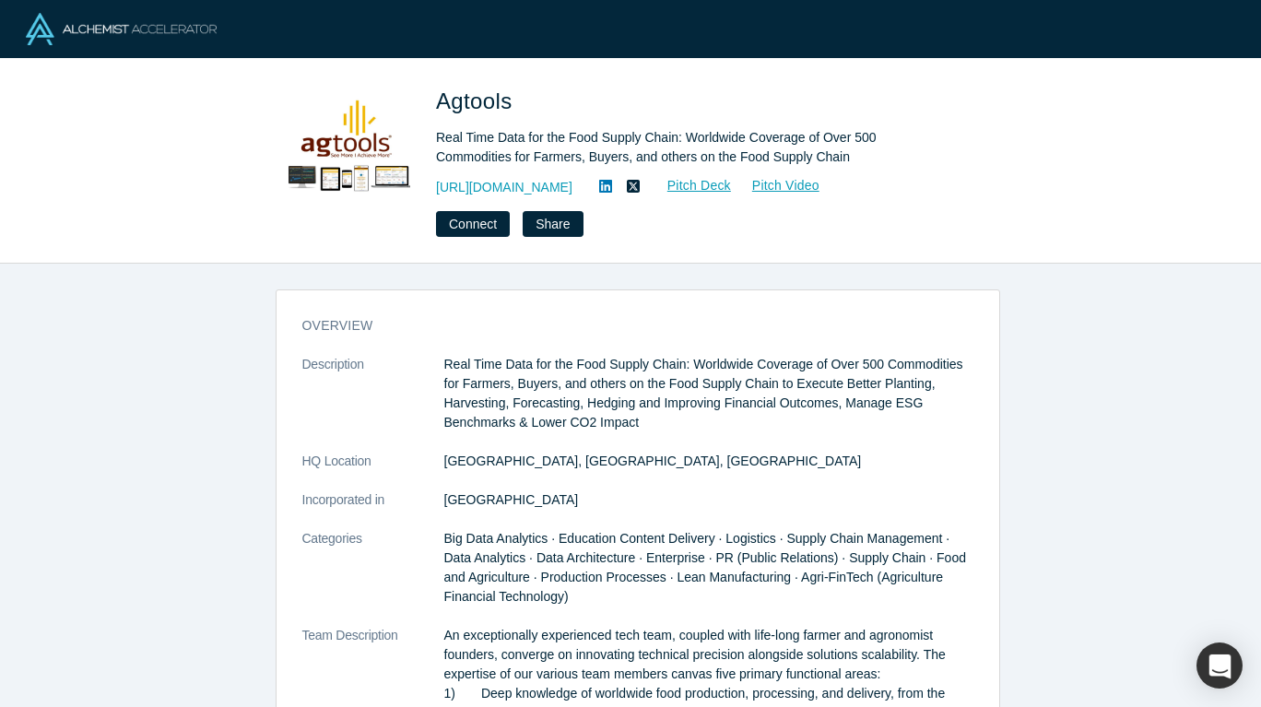
click at [523, 190] on link "https://www.ag.tools" at bounding box center [504, 187] width 136 height 19
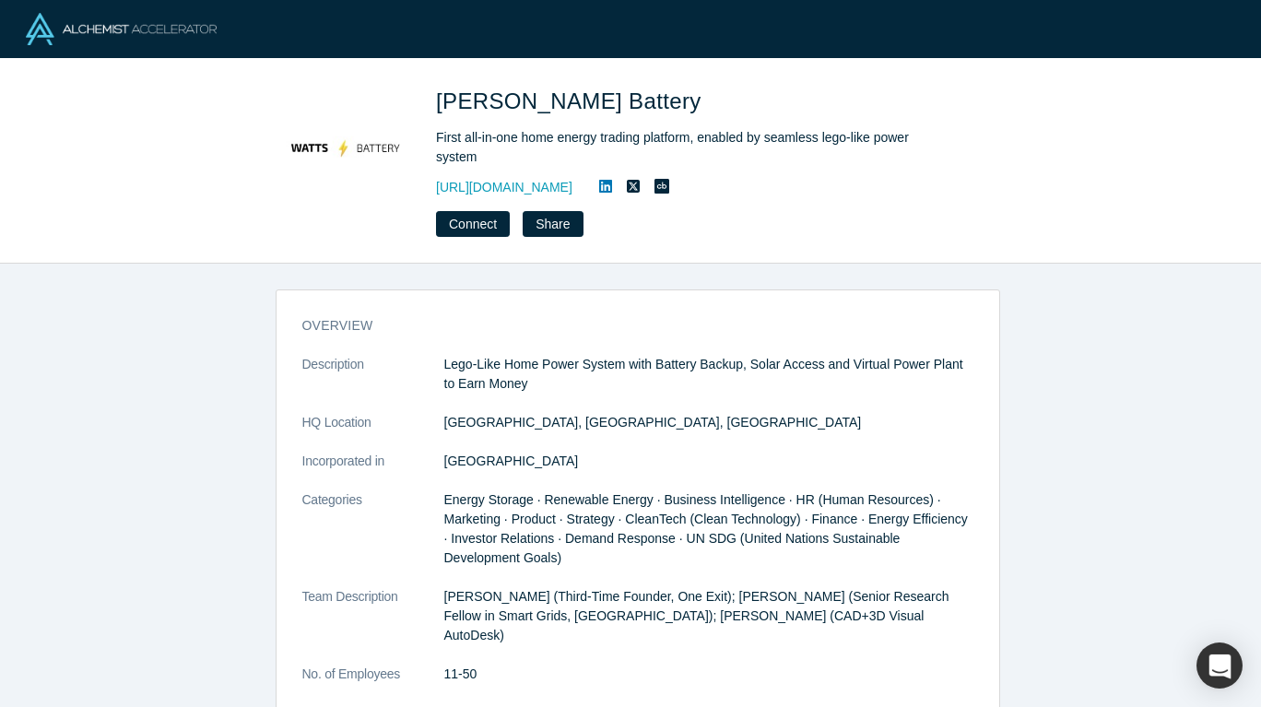
click at [518, 185] on link "[URL][DOMAIN_NAME]" at bounding box center [504, 187] width 136 height 19
click at [612, 187] on icon at bounding box center [605, 186] width 13 height 15
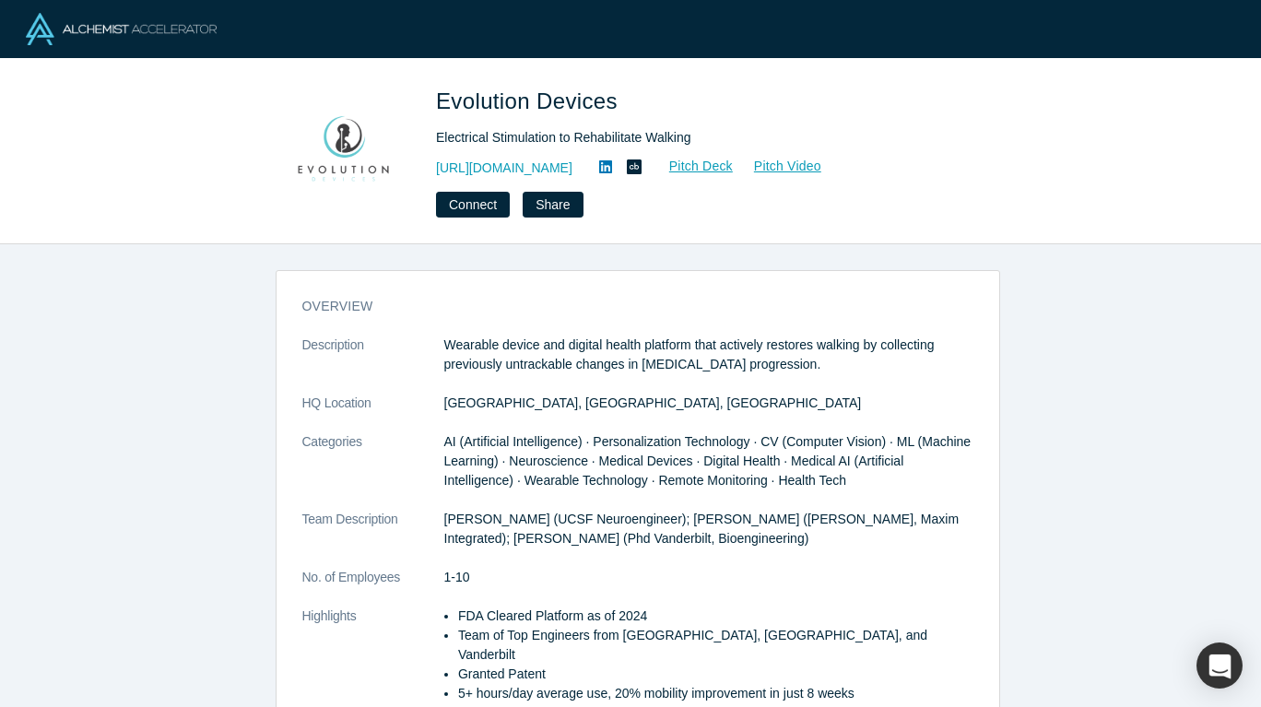
click at [543, 175] on link "[URL][DOMAIN_NAME]" at bounding box center [504, 168] width 136 height 19
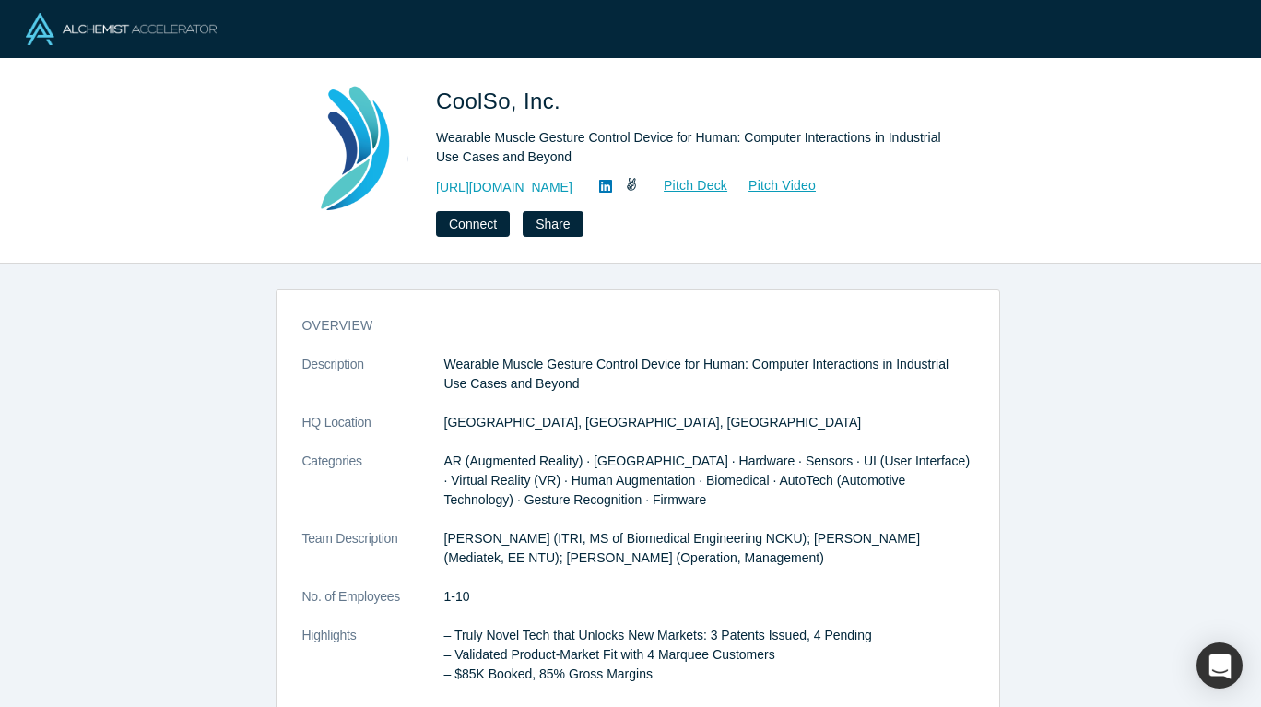
click at [530, 189] on link "[URL][DOMAIN_NAME]" at bounding box center [504, 187] width 136 height 19
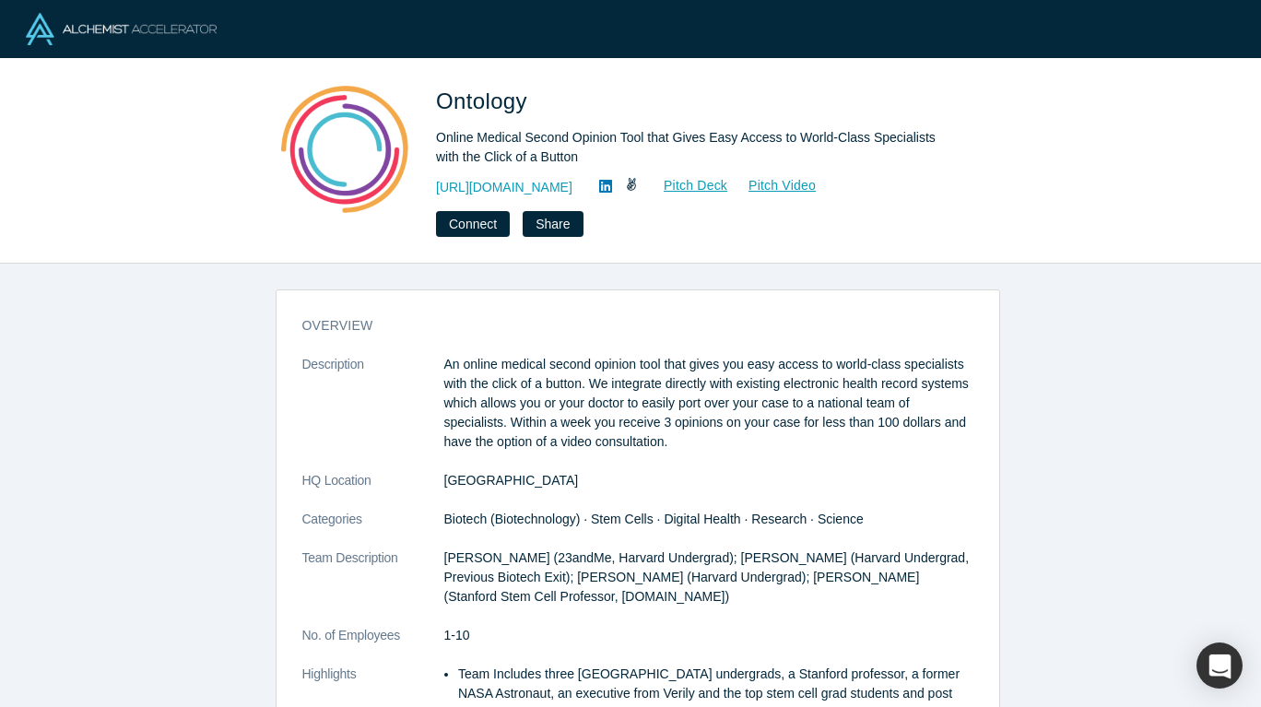
click at [509, 189] on link "[URL][DOMAIN_NAME]" at bounding box center [504, 187] width 136 height 19
